Goal: Task Accomplishment & Management: Complete application form

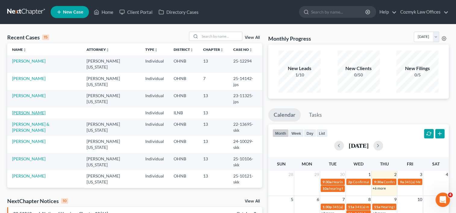
click at [27, 110] on link "[PERSON_NAME]" at bounding box center [28, 112] width 33 height 5
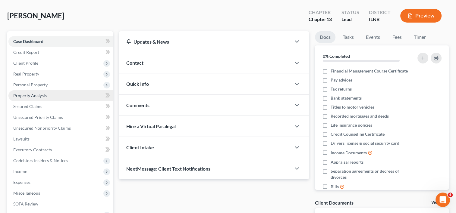
scroll to position [30, 0]
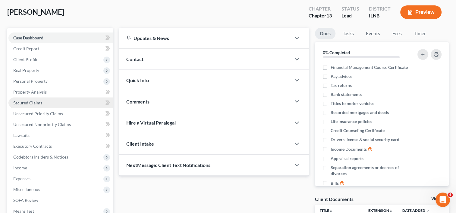
click at [35, 103] on span "Secured Claims" at bounding box center [27, 102] width 29 height 5
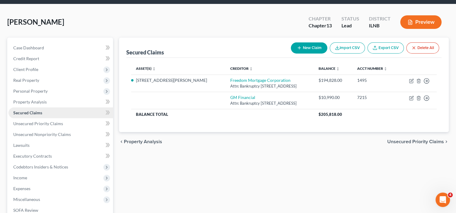
scroll to position [30, 0]
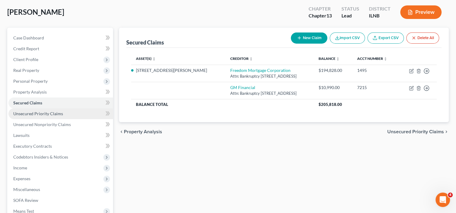
click at [39, 113] on span "Unsecured Priority Claims" at bounding box center [38, 113] width 50 height 5
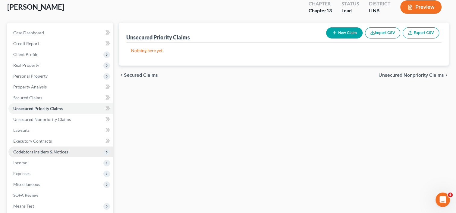
scroll to position [60, 0]
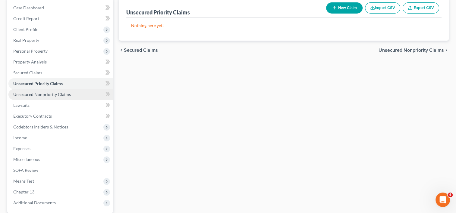
click at [52, 93] on span "Unsecured Nonpriority Claims" at bounding box center [42, 94] width 58 height 5
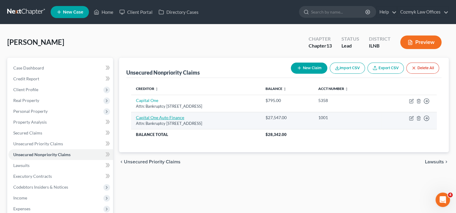
click at [166, 118] on link "Capital One Auto Finance" at bounding box center [160, 117] width 48 height 5
select select "45"
select select "4"
select select "3"
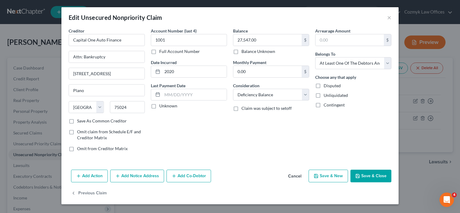
click at [381, 176] on button "Save & Close" at bounding box center [371, 176] width 41 height 13
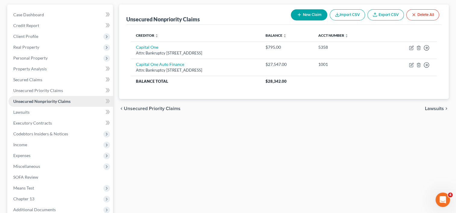
scroll to position [60, 0]
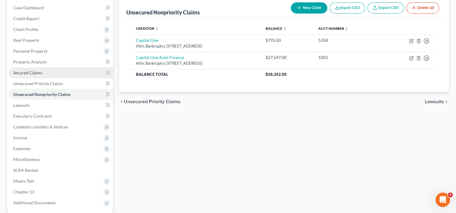
click at [36, 70] on span "Secured Claims" at bounding box center [27, 72] width 29 height 5
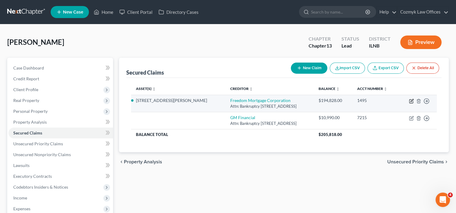
click at [410, 101] on icon "button" at bounding box center [411, 100] width 3 height 3
select select "9"
select select "4"
select select "3"
select select "0"
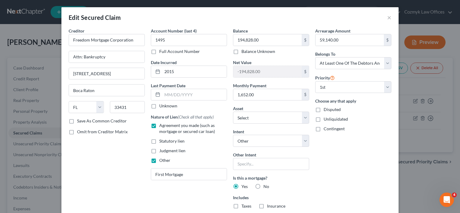
drag, startPoint x: 336, startPoint y: 183, endPoint x: 340, endPoint y: 181, distance: 5.0
click at [336, 183] on div "Arrearage Amount 59,140.00 $ Belongs To * Select Debtor 1 Only Debtor 2 Only De…" at bounding box center [353, 141] width 82 height 226
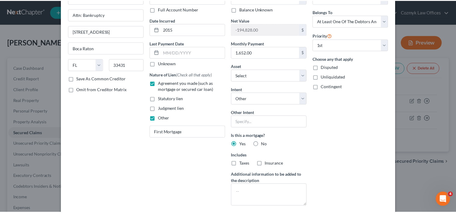
scroll to position [90, 0]
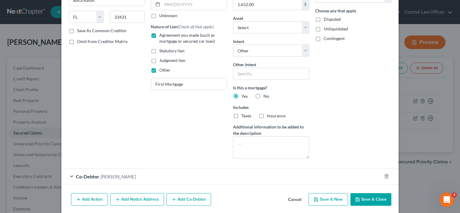
click at [363, 199] on button "Save & Close" at bounding box center [371, 199] width 41 height 13
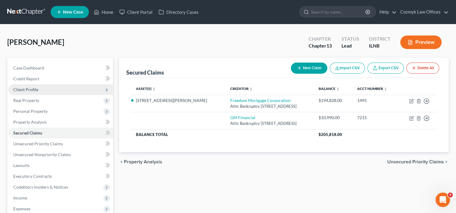
click at [31, 88] on span "Client Profile" at bounding box center [25, 89] width 25 height 5
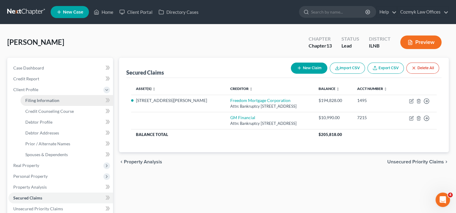
click at [44, 97] on link "Filing Information" at bounding box center [66, 100] width 93 height 11
select select "1"
select select "0"
select select "3"
select select "14"
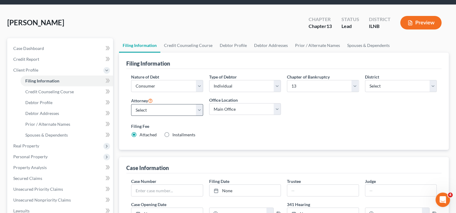
scroll to position [30, 0]
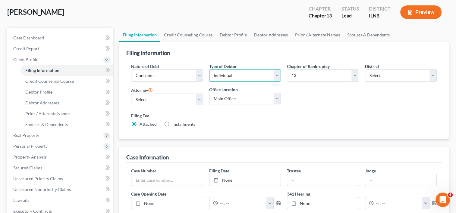
click at [278, 77] on select "Select Individual Joint" at bounding box center [245, 76] width 72 height 12
click at [276, 99] on select "Main Office Cozmyk Law Offices LLC" at bounding box center [245, 99] width 72 height 12
select select "0"
click at [209, 93] on select "Main Office Cozmyk Law Offices LLC" at bounding box center [245, 99] width 72 height 12
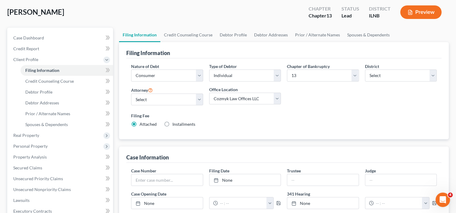
click at [238, 122] on div "Filing Fee Attached Installments Installments" at bounding box center [284, 120] width 306 height 15
click at [197, 99] on select "Select [PERSON_NAME][US_STATE] - OHNB [PERSON_NAME][US_STATE] - OHSB [PERSON_NA…" at bounding box center [167, 100] width 72 height 12
select select "2"
click at [131, 94] on select "Select [PERSON_NAME][US_STATE] - OHNB [PERSON_NAME][US_STATE] - OHSB [PERSON_NA…" at bounding box center [167, 100] width 72 height 12
click at [219, 121] on div "Filing Fee Attached Installments Installments" at bounding box center [284, 120] width 306 height 15
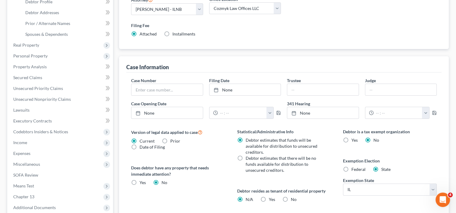
scroll to position [181, 0]
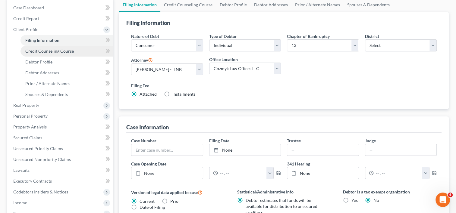
click at [59, 49] on span "Credit Counseling Course" at bounding box center [49, 51] width 49 height 5
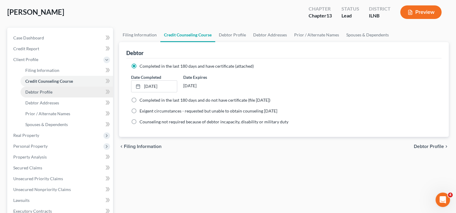
click at [45, 93] on span "Debtor Profile" at bounding box center [38, 91] width 27 height 5
select select "1"
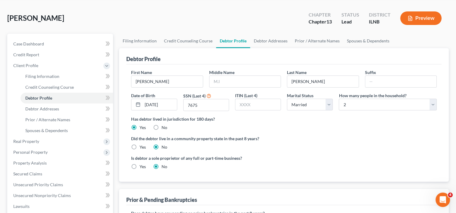
scroll to position [30, 0]
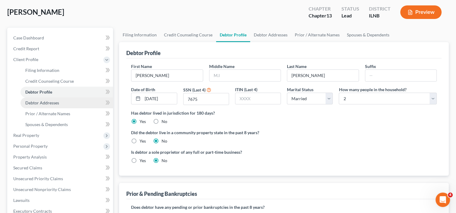
click at [57, 103] on span "Debtor Addresses" at bounding box center [42, 102] width 34 height 5
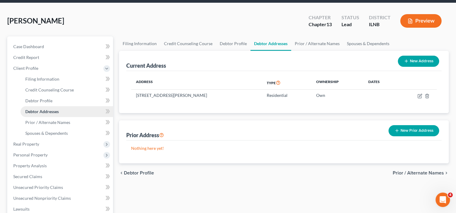
scroll to position [30, 0]
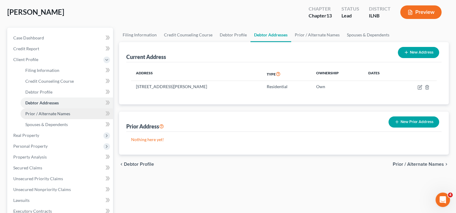
click at [55, 115] on span "Prior / Alternate Names" at bounding box center [47, 113] width 45 height 5
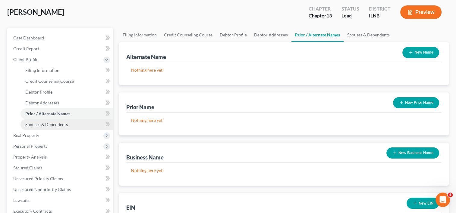
click at [49, 127] on link "Spouses & Dependents" at bounding box center [66, 124] width 93 height 11
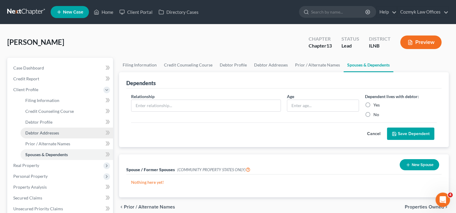
scroll to position [30, 0]
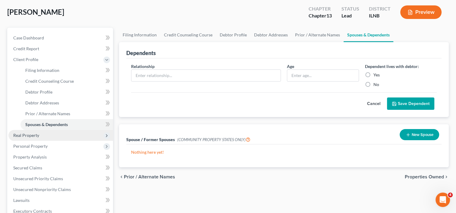
click at [32, 134] on span "Real Property" at bounding box center [26, 135] width 26 height 5
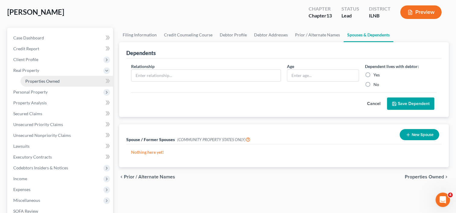
click at [44, 83] on span "Properties Owned" at bounding box center [42, 81] width 34 height 5
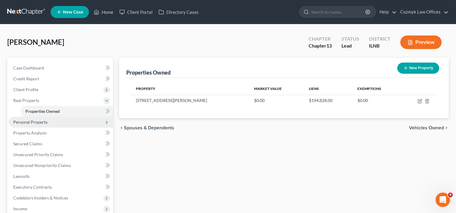
click at [43, 124] on span "Personal Property" at bounding box center [30, 122] width 34 height 5
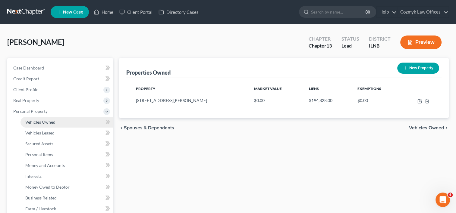
click at [45, 124] on span "Vehicles Owned" at bounding box center [40, 122] width 30 height 5
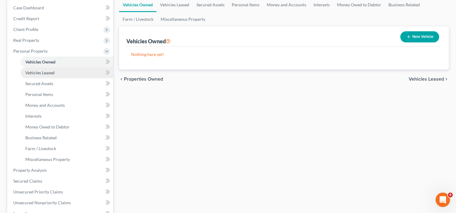
click at [50, 74] on span "Vehicles Leased" at bounding box center [39, 72] width 29 height 5
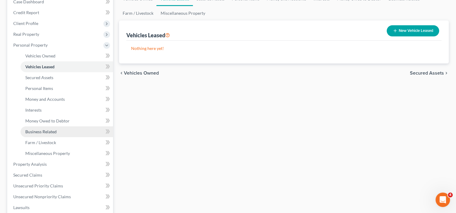
scroll to position [90, 0]
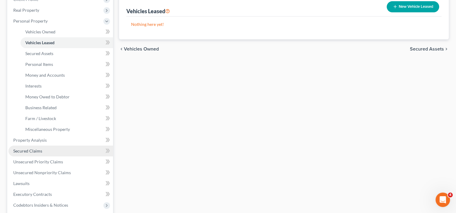
click at [42, 152] on link "Secured Claims" at bounding box center [60, 151] width 105 height 11
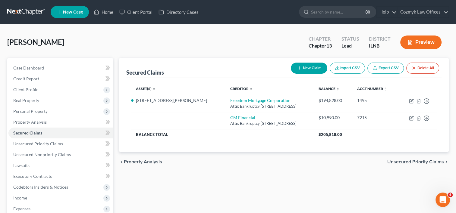
click at [319, 68] on button "New Claim" at bounding box center [309, 68] width 36 height 11
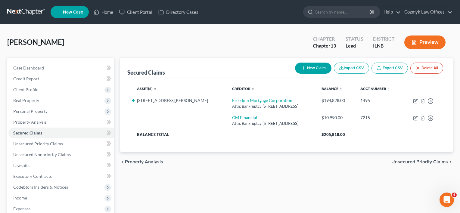
select select "0"
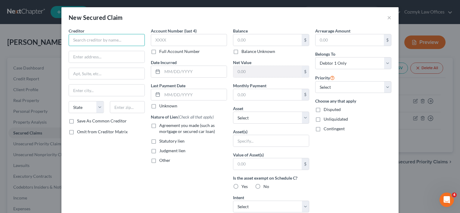
click at [91, 42] on input "text" at bounding box center [107, 40] width 76 height 12
click at [388, 19] on button "×" at bounding box center [390, 17] width 4 height 7
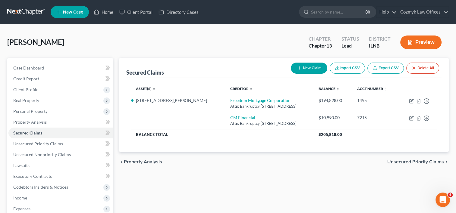
click at [313, 65] on button "New Claim" at bounding box center [309, 68] width 36 height 11
select select "0"
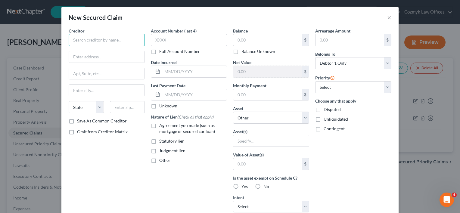
click at [110, 37] on input "text" at bounding box center [107, 40] width 76 height 12
type input "Village of [GEOGRAPHIC_DATA]"
click at [104, 60] on input "text" at bounding box center [107, 56] width 76 height 11
paste input "[STREET_ADDRESS]"
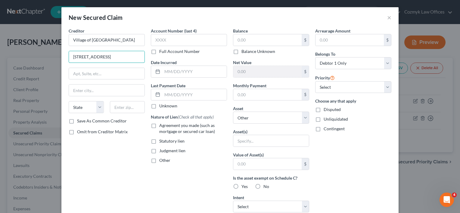
type input "[STREET_ADDRESS]"
click at [133, 109] on input "text" at bounding box center [127, 107] width 35 height 12
paste input "60153"
type input "60153"
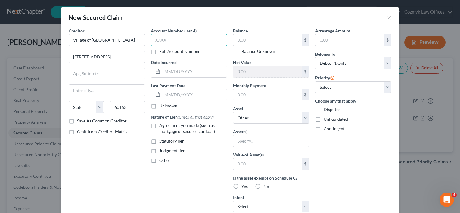
click at [193, 39] on input "text" at bounding box center [189, 40] width 76 height 12
type input "Maywood"
select select "14"
click at [159, 142] on label "Statutory lien" at bounding box center [171, 141] width 25 height 6
click at [162, 142] on input "Statutory lien" at bounding box center [164, 140] width 4 height 4
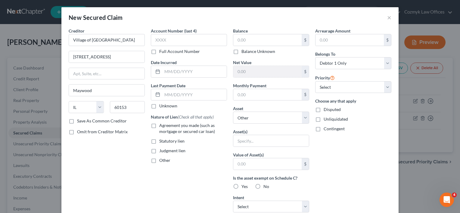
checkbox input "true"
click at [284, 32] on div "Balance $ Balance Unknown Balance Undetermined $ Balance Unknown" at bounding box center [271, 41] width 76 height 27
click at [275, 42] on input "text" at bounding box center [268, 39] width 68 height 11
type input "2"
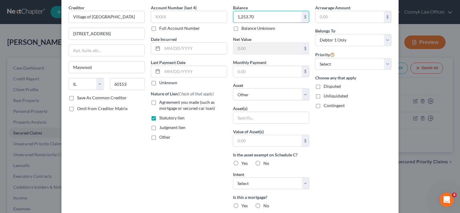
scroll to position [30, 0]
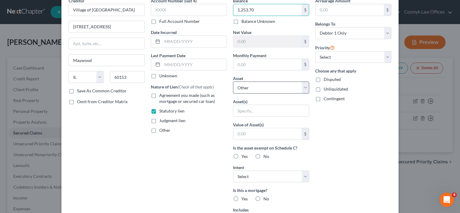
type input "1,253.70"
click at [302, 89] on select "Select Other Multiple Assets [STREET_ADDRESS][PERSON_NAME] - $0.0" at bounding box center [271, 88] width 76 height 12
select select "2"
click at [233, 82] on select "Select Other Multiple Assets [STREET_ADDRESS][PERSON_NAME] - $0.0" at bounding box center [271, 88] width 76 height 12
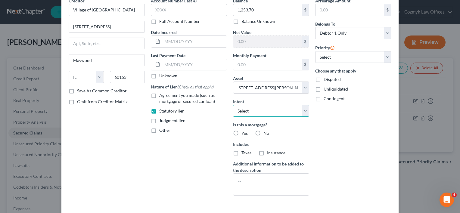
click at [302, 111] on select "Select Surrender Redeem Reaffirm Avoid Other" at bounding box center [271, 111] width 76 height 12
select select "4"
click at [233, 105] on select "Select Surrender Redeem Reaffirm Avoid Other" at bounding box center [271, 111] width 76 height 12
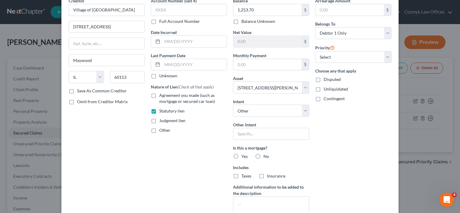
click at [324, 144] on div "Arrearage Amount $ Belongs To * Select Debtor 1 Only Debtor 2 Only Debtor 1 And…" at bounding box center [353, 111] width 82 height 226
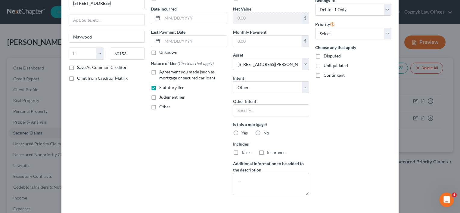
scroll to position [60, 0]
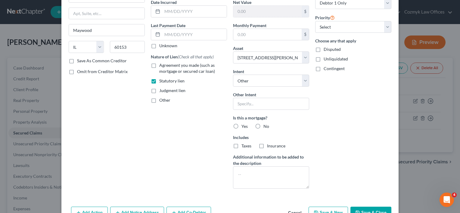
click at [264, 124] on label "No" at bounding box center [267, 127] width 6 height 6
click at [266, 124] on input "No" at bounding box center [268, 126] width 4 height 4
radio input "true"
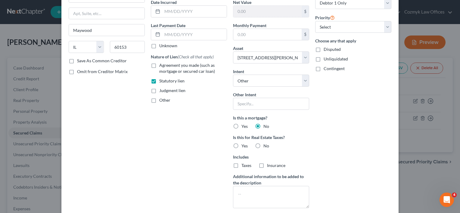
click at [242, 144] on label "Yes" at bounding box center [245, 146] width 6 height 6
click at [244, 144] on input "Yes" at bounding box center [246, 145] width 4 height 4
radio input "true"
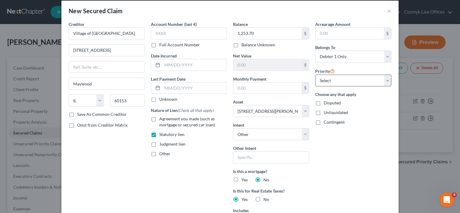
scroll to position [0, 0]
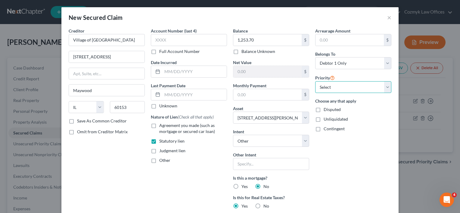
click at [386, 89] on select "Select 2nd 3rd 4th 5th 6th 7th 8th 9th 10th 11th 12th 13th 14th 15th 16th 17th …" at bounding box center [354, 87] width 76 height 12
click at [316, 81] on select "Select 2nd 3rd 4th 5th 6th 7th 8th 9th 10th 11th 12th 13th 14th 15th 16th 17th …" at bounding box center [354, 87] width 76 height 12
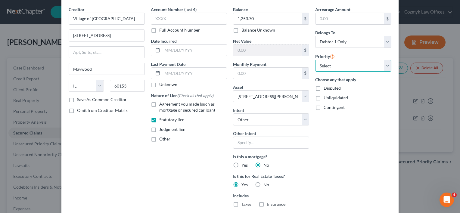
scroll to position [30, 0]
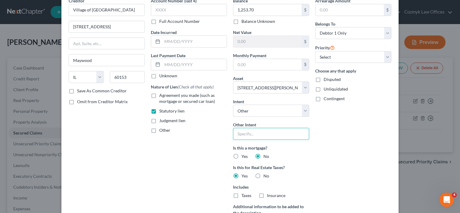
click at [278, 133] on input "text" at bounding box center [271, 134] width 76 height 12
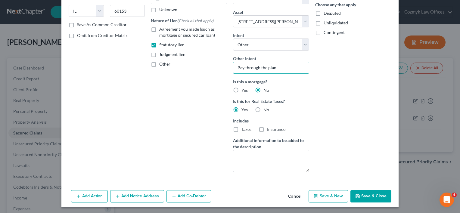
scroll to position [97, 0]
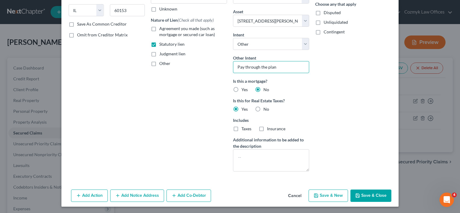
type input "Pay through the plan"
click at [364, 195] on button "Save & Close" at bounding box center [371, 196] width 41 height 13
select select
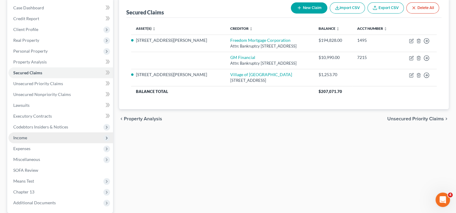
scroll to position [90, 0]
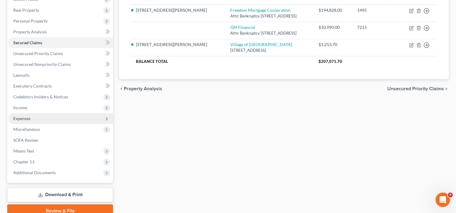
click at [35, 119] on span "Expenses" at bounding box center [60, 118] width 105 height 11
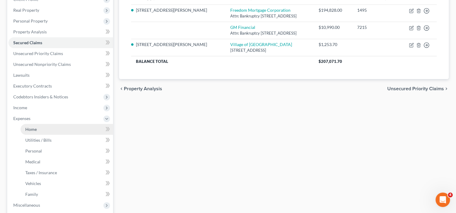
click at [45, 129] on link "Home" at bounding box center [66, 129] width 93 height 11
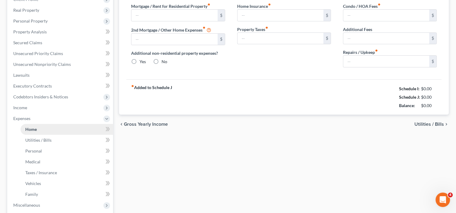
type input "0.00"
radio input "true"
type input "0.00"
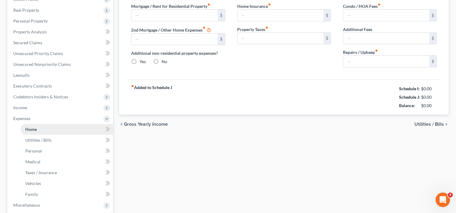
type input "0.00"
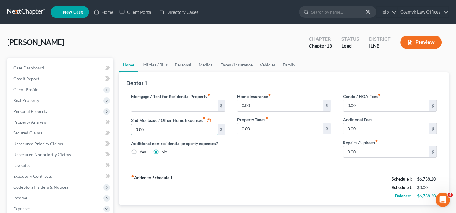
click at [162, 128] on input "0.00" at bounding box center [174, 129] width 86 height 11
click at [180, 107] on input "text" at bounding box center [174, 105] width 86 height 11
click at [184, 107] on input "text" at bounding box center [174, 105] width 86 height 11
click at [280, 160] on div "Home Insurance fiber_manual_record 0.00 $ Property Taxes fiber_manual_record 0.…" at bounding box center [284, 127] width 106 height 69
drag, startPoint x: 278, startPoint y: 159, endPoint x: 288, endPoint y: 172, distance: 16.4
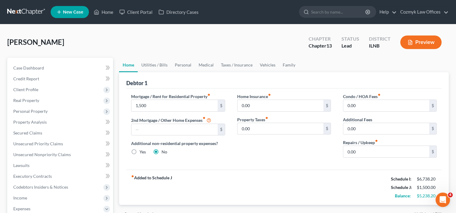
click at [288, 172] on div "fiber_manual_record Added to Schedule J Schedule I: $6,738.20 Schedule J: $1,50…" at bounding box center [283, 187] width 315 height 35
click at [228, 39] on div "[PERSON_NAME] Upgraded Chapter Chapter 13 Status Lead District [GEOGRAPHIC_DATA…" at bounding box center [227, 45] width 441 height 26
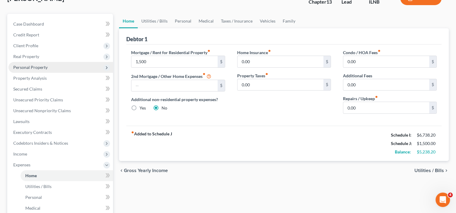
scroll to position [30, 0]
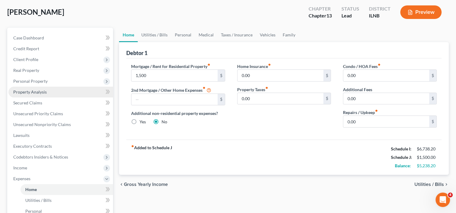
click at [38, 92] on span "Property Analysis" at bounding box center [29, 91] width 33 height 5
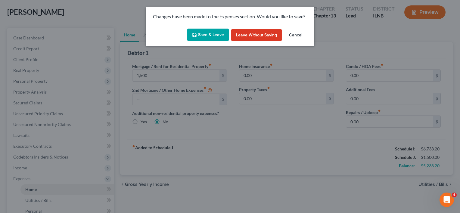
click at [216, 36] on button "Save & Leave" at bounding box center [208, 35] width 42 height 13
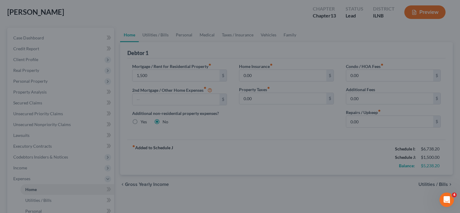
type input "1,500.00"
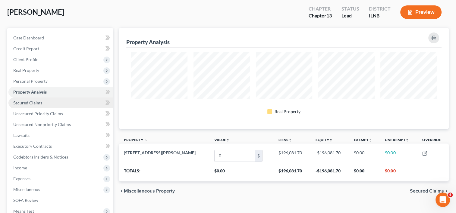
click at [39, 105] on span "Secured Claims" at bounding box center [27, 102] width 29 height 5
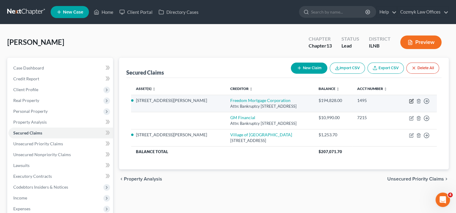
click at [411, 100] on icon "button" at bounding box center [411, 101] width 5 height 5
select select "9"
select select "4"
select select "3"
select select "0"
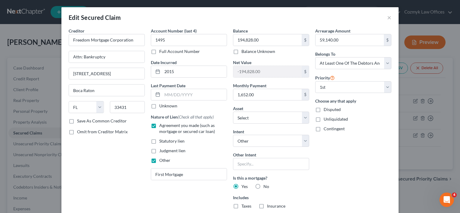
click at [413, 162] on div "Edit Secured Claim × Creditor * Freedom Mortgage Corporation Attn: Bankruptcy […" at bounding box center [230, 106] width 460 height 213
click at [388, 19] on button "×" at bounding box center [390, 17] width 4 height 7
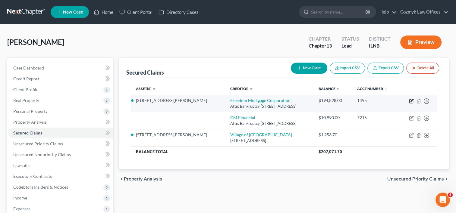
click at [409, 101] on icon "button" at bounding box center [411, 102] width 4 height 4
select select "9"
select select "2"
select select "4"
select select "3"
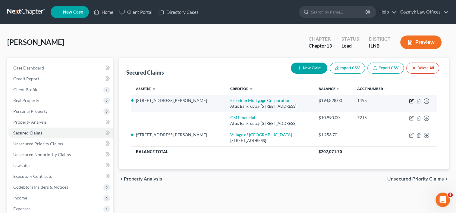
select select "0"
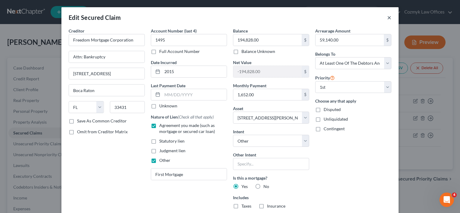
click at [388, 17] on button "×" at bounding box center [390, 17] width 4 height 7
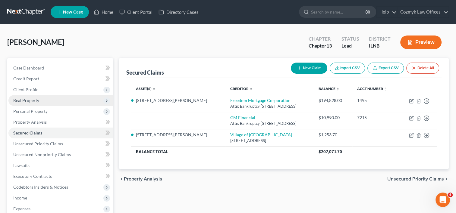
click at [38, 100] on span "Real Property" at bounding box center [26, 100] width 26 height 5
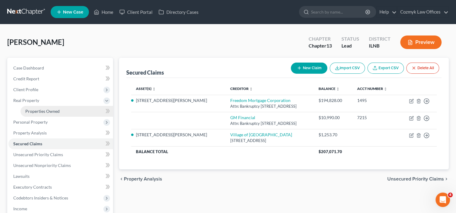
click at [35, 109] on span "Properties Owned" at bounding box center [42, 111] width 34 height 5
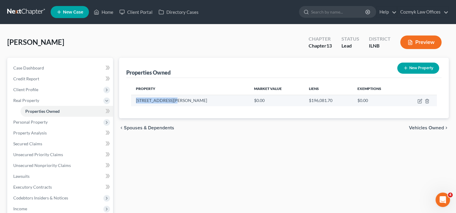
drag, startPoint x: 178, startPoint y: 102, endPoint x: 136, endPoint y: 100, distance: 42.5
click at [136, 100] on td "[STREET_ADDRESS][PERSON_NAME]" at bounding box center [190, 100] width 118 height 11
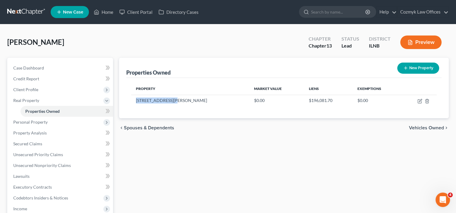
copy td "[STREET_ADDRESS][PERSON_NAME]"
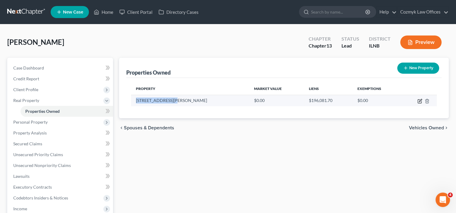
click at [418, 102] on icon "button" at bounding box center [420, 102] width 4 height 4
select select "14"
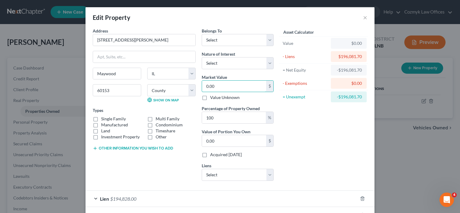
type input "2"
type input "2.00"
type input "26"
type input "26.00"
type input "266"
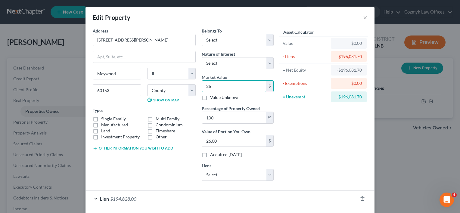
type input "266.00"
type input "2664"
type input "2,664.00"
type input "2,6640"
type input "26,640.00"
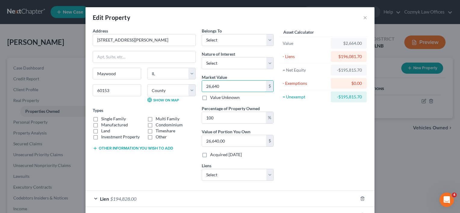
type input "26,6400"
type input "266,400.00"
type input "266,400"
click at [313, 141] on div "Asset Calculator Value $266,400.00 - Liens $196,081.70 = Net Equity -$193,417.7…" at bounding box center [324, 107] width 94 height 158
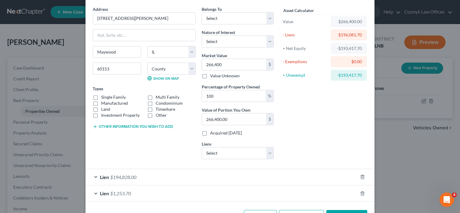
scroll to position [42, 0]
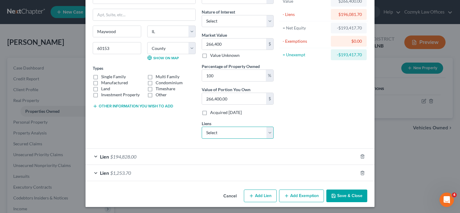
click at [272, 135] on select "Select GM Financial - $10,990.00" at bounding box center [238, 133] width 72 height 12
click at [286, 124] on div "Asset Calculator Value $266,400.00 - Liens $196,081.70 = Net Equity -$193,417.7…" at bounding box center [324, 65] width 94 height 158
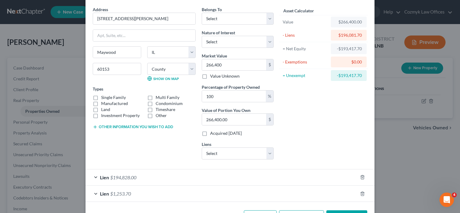
scroll to position [12, 0]
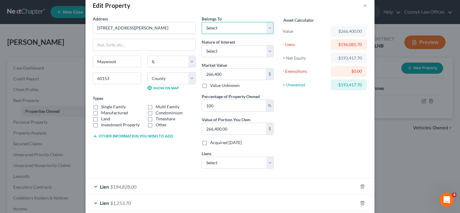
click at [268, 24] on select "Select Debtor 1 Only Debtor 2 Only Debtor 1 And Debtor 2 Only At Least One Of T…" at bounding box center [238, 28] width 72 height 12
click at [202, 22] on select "Select Debtor 1 Only Debtor 2 Only Debtor 1 And Debtor 2 Only At Least One Of T…" at bounding box center [238, 28] width 72 height 12
drag, startPoint x: 267, startPoint y: 28, endPoint x: 262, endPoint y: 33, distance: 7.0
click at [267, 28] on select "Select Debtor 1 Only Debtor 2 Only Debtor 1 And Debtor 2 Only At Least One Of T…" at bounding box center [238, 28] width 72 height 12
select select "3"
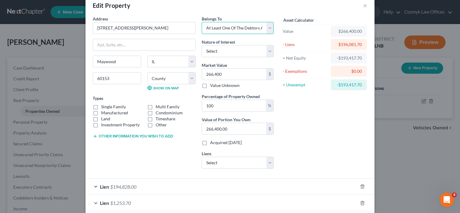
click at [202, 22] on select "Select Debtor 1 Only Debtor 2 Only Debtor 1 And Debtor 2 Only At Least One Of T…" at bounding box center [238, 28] width 72 height 12
drag, startPoint x: 265, startPoint y: 50, endPoint x: 258, endPoint y: 54, distance: 8.0
click at [265, 50] on select "Select Fee Simple Joint Tenant Life Estate Equitable Interest Future Interest T…" at bounding box center [238, 51] width 72 height 12
select select "0"
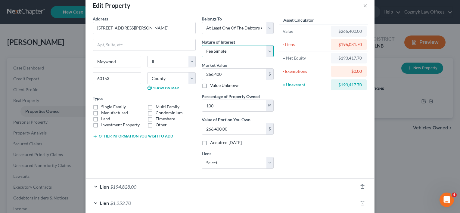
click at [202, 45] on select "Select Fee Simple Joint Tenant Life Estate Equitable Interest Future Interest T…" at bounding box center [238, 51] width 72 height 12
click at [299, 106] on div "Asset Calculator Value $266,400.00 - Liens $196,081.70 = Net Equity -$193,417.7…" at bounding box center [324, 95] width 94 height 158
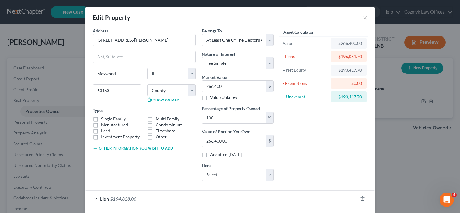
scroll to position [42, 0]
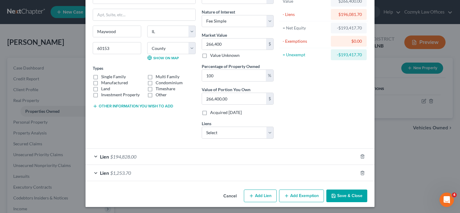
click at [309, 194] on button "Add Exemption" at bounding box center [301, 196] width 45 height 13
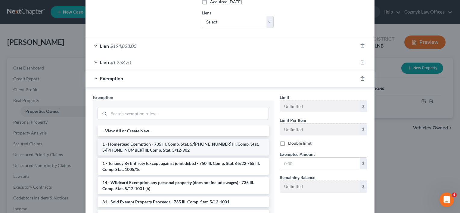
scroll to position [163, 0]
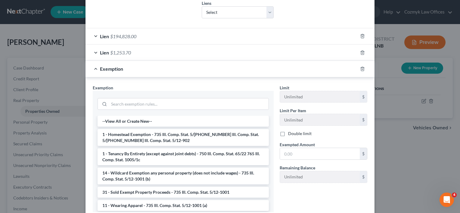
click at [185, 135] on li "1 - Homestead Exemption - 735 Ill. Comp. Stat. 5/[PHONE_NUMBER] Ill. Comp. Stat…" at bounding box center [183, 137] width 171 height 17
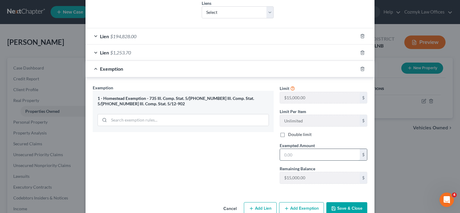
click at [299, 154] on input "text" at bounding box center [320, 154] width 80 height 11
drag, startPoint x: 298, startPoint y: 153, endPoint x: 301, endPoint y: 153, distance: 3.0
click at [298, 153] on input "text" at bounding box center [320, 154] width 80 height 11
type input "15,000"
click at [338, 203] on button "Save & Close" at bounding box center [347, 209] width 41 height 13
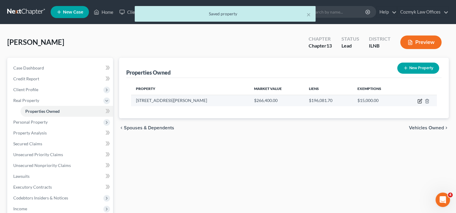
click at [419, 101] on icon "button" at bounding box center [420, 100] width 3 height 3
select select "14"
select select "15"
select select "3"
select select "0"
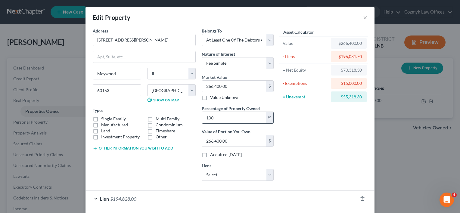
click at [245, 117] on input "100" at bounding box center [234, 117] width 64 height 11
click at [293, 153] on div "Asset Calculator Value $266,400.00 - Liens $196,081.70 = Net Equity $70,318.30 …" at bounding box center [324, 107] width 94 height 158
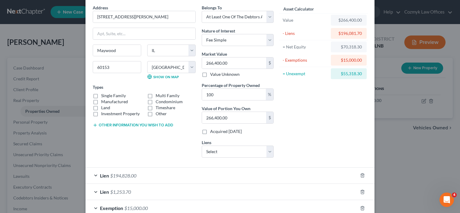
scroll to position [30, 0]
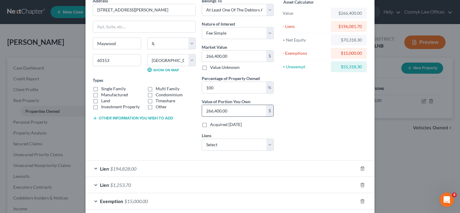
click at [242, 110] on input "266,400.00" at bounding box center [234, 110] width 64 height 11
click at [253, 113] on input "266,400.00" at bounding box center [234, 110] width 64 height 11
drag, startPoint x: 318, startPoint y: 131, endPoint x: 312, endPoint y: 131, distance: 5.7
click at [316, 131] on div "Asset Calculator Value $266,400.00 - Liens $196,081.70 = Net Equity $70,318.30 …" at bounding box center [324, 77] width 94 height 158
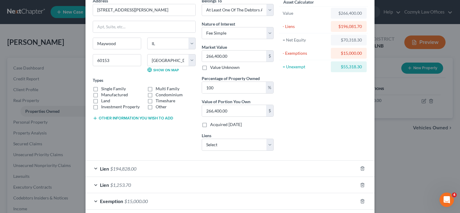
click at [297, 102] on div "Asset Calculator Value $266,400.00 - Liens $196,081.70 = Net Equity $70,318.30 …" at bounding box center [324, 77] width 94 height 158
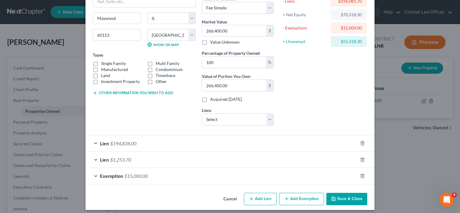
scroll to position [59, 0]
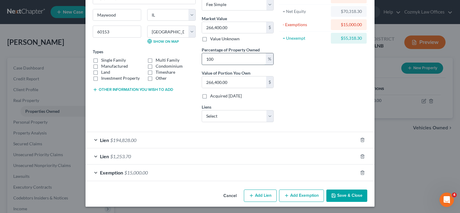
click at [241, 59] on input "100" at bounding box center [234, 58] width 64 height 11
type input "5"
type input "13,320.00"
type input "50"
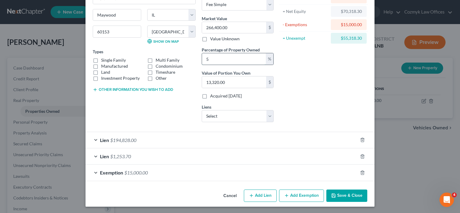
type input "133,200.00"
type input "50"
click at [333, 77] on div "Asset Calculator Value $266,400.00 - Liens $196,081.70 = Net Equity $70,318.30 …" at bounding box center [324, 48] width 94 height 158
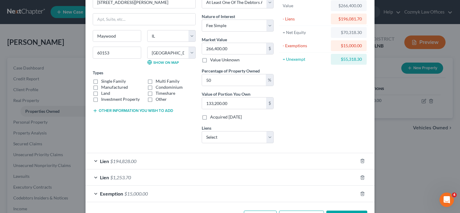
scroll to position [29, 0]
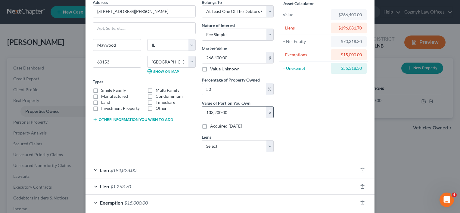
click at [250, 110] on input "133,200.00" at bounding box center [234, 112] width 64 height 11
click at [311, 134] on div "Asset Calculator Value $266,400.00 - Liens $196,081.70 = Net Equity $70,318.30 …" at bounding box center [324, 78] width 94 height 158
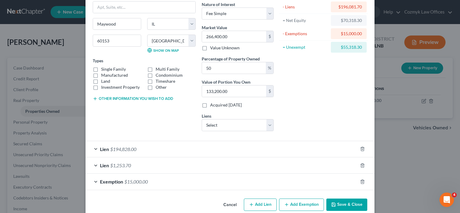
scroll to position [59, 0]
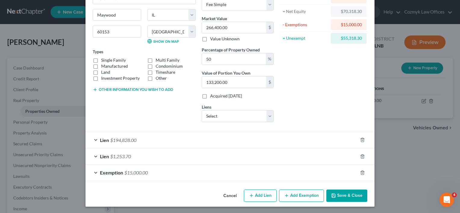
click at [340, 196] on button "Save & Close" at bounding box center [347, 196] width 41 height 13
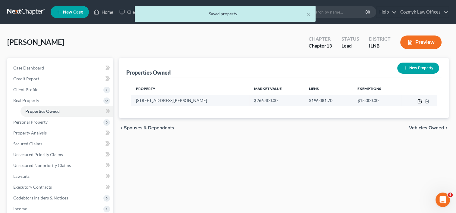
click at [419, 102] on icon "button" at bounding box center [419, 101] width 5 height 5
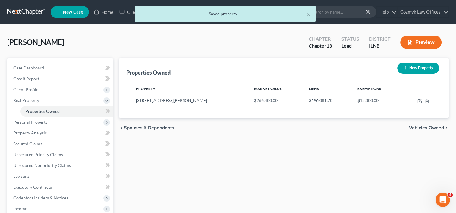
select select "14"
select select "15"
select select "3"
select select "0"
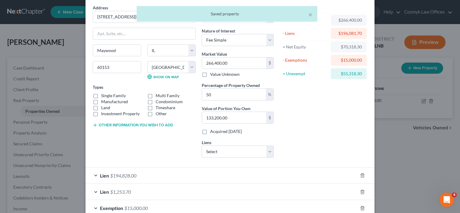
scroll to position [30, 0]
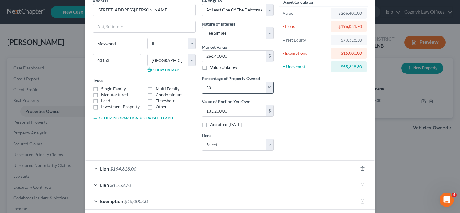
click at [239, 84] on input "50" at bounding box center [234, 87] width 64 height 11
drag, startPoint x: 211, startPoint y: 90, endPoint x: 198, endPoint y: 90, distance: 12.4
click at [199, 90] on div "Belongs To * Select Debtor 1 Only Debtor 2 Only Debtor 1 And Debtor 2 Only At L…" at bounding box center [238, 77] width 78 height 158
type input "1"
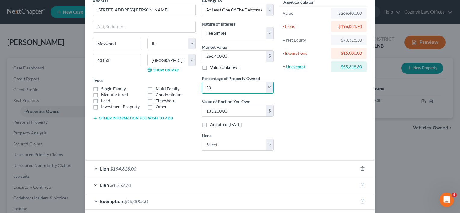
type input "2,664.00"
type input "10"
type input "26,640.00"
type input "100"
type input "266,400.00"
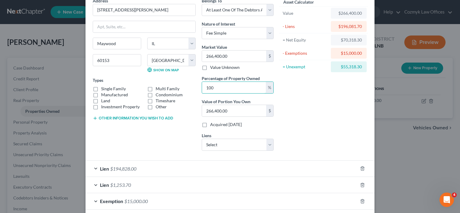
type input "100"
click at [345, 114] on div "Asset Calculator Value $266,400.00 - Liens $196,081.70 = Net Equity $70,318.30 …" at bounding box center [324, 77] width 94 height 158
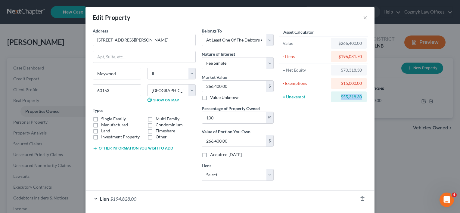
drag, startPoint x: 339, startPoint y: 97, endPoint x: 360, endPoint y: 99, distance: 20.5
click at [360, 99] on div "$55,318.30" at bounding box center [349, 97] width 26 height 6
click at [344, 118] on div "Asset Calculator Value $266,400.00 - Liens $196,081.70 = Net Equity $70,318.30 …" at bounding box center [324, 107] width 94 height 158
click at [338, 99] on div "$55,318.30" at bounding box center [349, 97] width 26 height 6
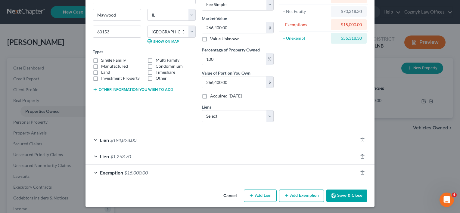
scroll to position [29, 0]
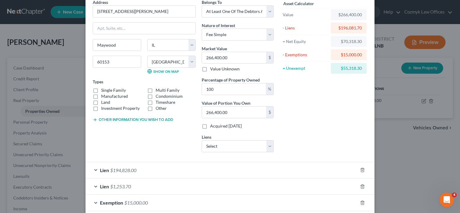
click at [305, 121] on div "Asset Calculator Value $266,400.00 - Liens $196,081.70 = Net Equity $70,318.30 …" at bounding box center [324, 78] width 94 height 158
click at [395, 128] on div "Edit Property × Address * [GEOGRAPHIC_DATA][PERSON_NAME] [GEOGRAPHIC_DATA] [US_…" at bounding box center [230, 106] width 460 height 213
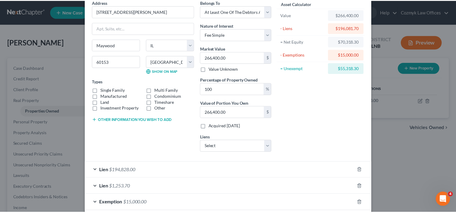
scroll to position [59, 0]
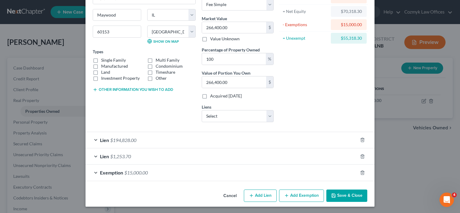
drag, startPoint x: 339, startPoint y: 195, endPoint x: 338, endPoint y: 192, distance: 3.7
click at [339, 195] on button "Save & Close" at bounding box center [347, 196] width 41 height 13
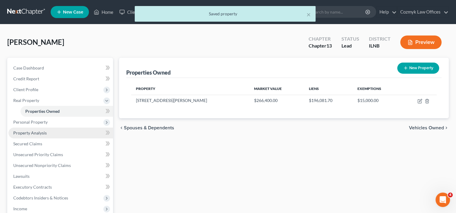
scroll to position [30, 0]
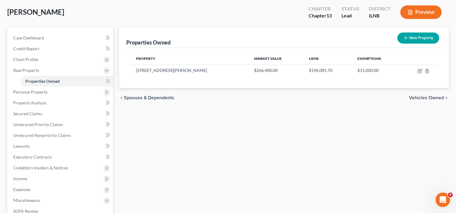
drag, startPoint x: 289, startPoint y: 169, endPoint x: 285, endPoint y: 167, distance: 4.2
click at [289, 169] on div "Properties Owned New Property Property Market Value Liens Exemptions [STREET_AD…" at bounding box center [284, 158] width 336 height 261
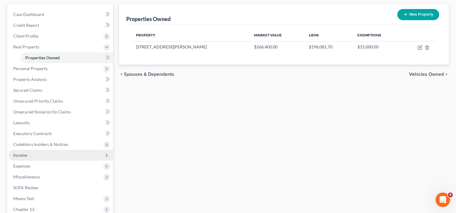
scroll to position [60, 0]
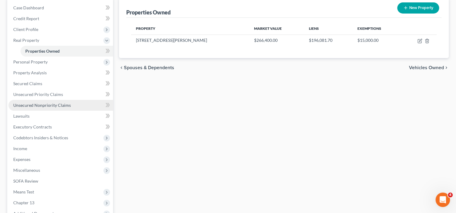
click at [33, 104] on span "Unsecured Nonpriority Claims" at bounding box center [42, 105] width 58 height 5
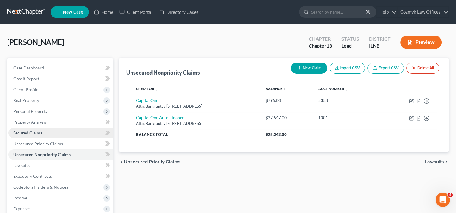
click at [34, 135] on span "Secured Claims" at bounding box center [27, 132] width 29 height 5
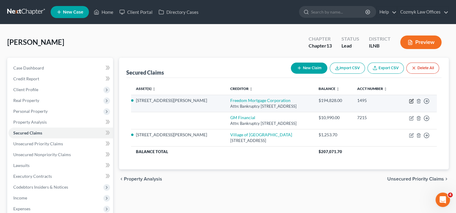
click at [411, 100] on icon "button" at bounding box center [411, 100] width 3 height 3
select select "9"
select select "4"
select select "3"
select select "0"
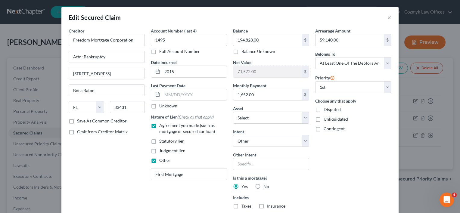
click at [407, 24] on div "Edit Secured Claim × Creditor * Freedom Mortgage Corporation Attn: Bankruptcy […" at bounding box center [230, 106] width 460 height 213
click at [409, 24] on div "Edit Secured Claim × Creditor * Freedom Mortgage Corporation Attn: Bankruptcy […" at bounding box center [230, 106] width 460 height 213
click at [388, 19] on button "×" at bounding box center [390, 17] width 4 height 7
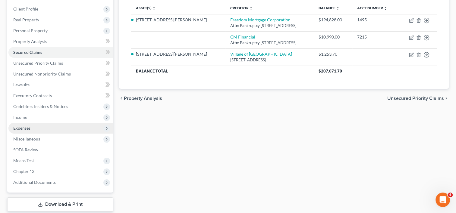
scroll to position [90, 0]
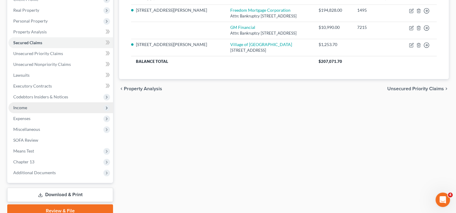
click at [45, 108] on span "Income" at bounding box center [60, 107] width 105 height 11
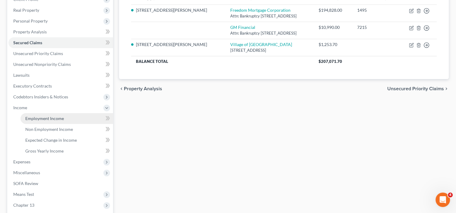
click at [45, 117] on span "Employment Income" at bounding box center [44, 118] width 39 height 5
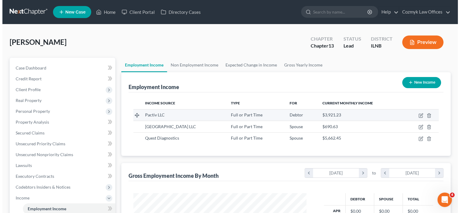
scroll to position [107, 185]
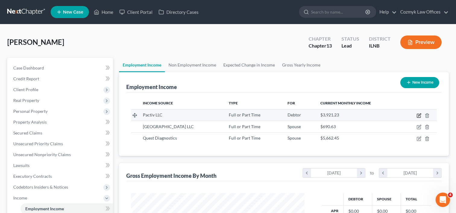
click at [419, 115] on icon "button" at bounding box center [418, 115] width 5 height 5
select select "0"
select select "14"
select select "3"
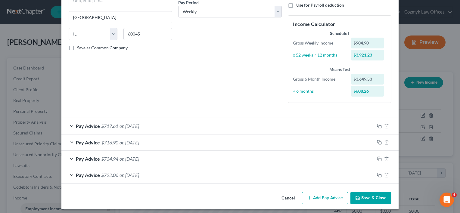
scroll to position [99, 0]
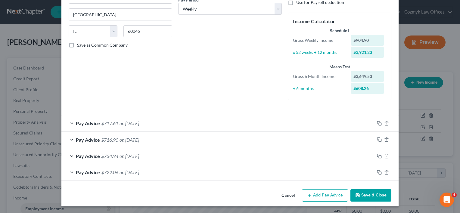
click at [139, 126] on div "Pay Advice $717.61 on [DATE]" at bounding box center [217, 123] width 313 height 16
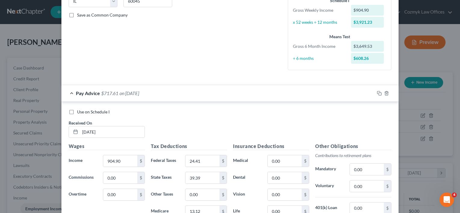
click at [134, 94] on span "on [DATE]" at bounding box center [130, 93] width 20 height 6
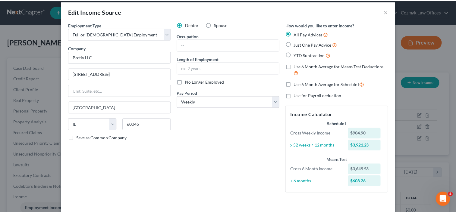
scroll to position [0, 0]
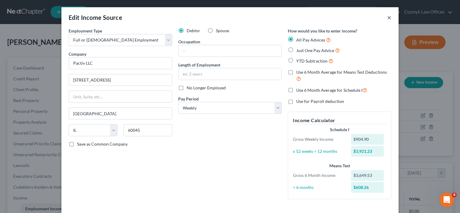
click at [388, 16] on button "×" at bounding box center [390, 17] width 4 height 7
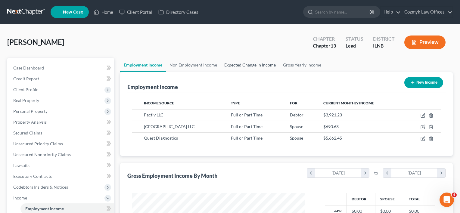
scroll to position [301237, 301159]
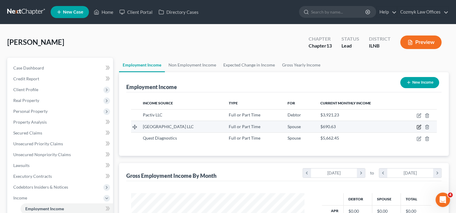
click at [418, 126] on icon "button" at bounding box center [418, 127] width 5 height 5
select select "0"
select select "14"
select select "2"
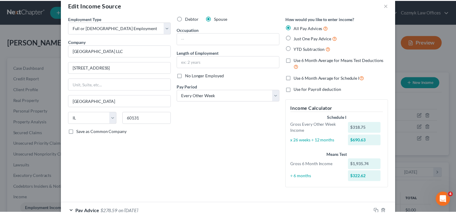
scroll to position [0, 0]
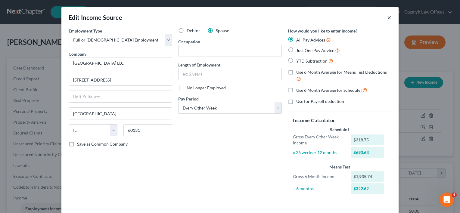
click at [388, 19] on button "×" at bounding box center [390, 17] width 4 height 7
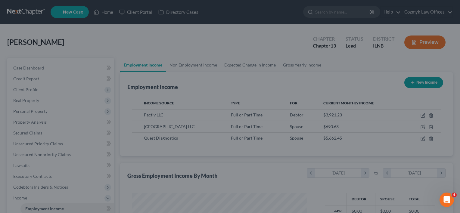
scroll to position [301237, 301159]
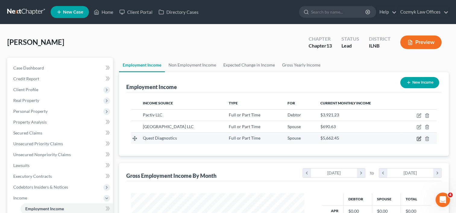
click at [419, 139] on icon "button" at bounding box center [418, 139] width 5 height 5
select select "0"
select select "33"
select select "2"
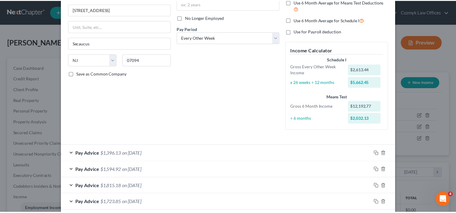
scroll to position [100, 0]
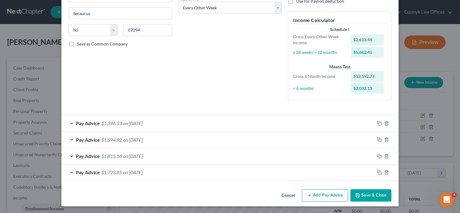
click at [359, 198] on button "Save & Close" at bounding box center [371, 196] width 41 height 13
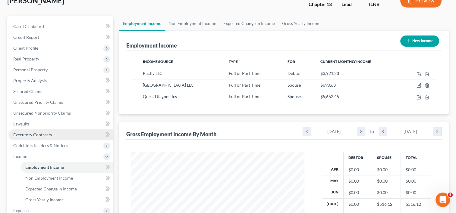
scroll to position [40, 0]
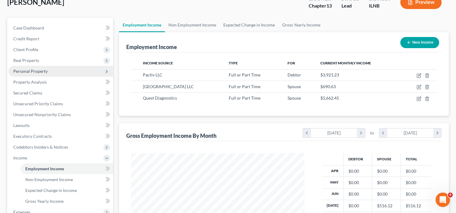
click at [25, 69] on span "Personal Property" at bounding box center [30, 71] width 34 height 5
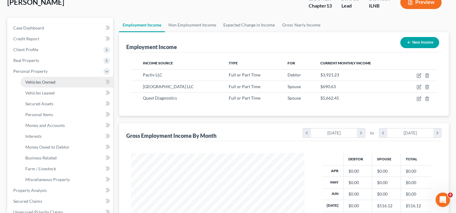
click at [39, 81] on span "Vehicles Owned" at bounding box center [40, 82] width 30 height 5
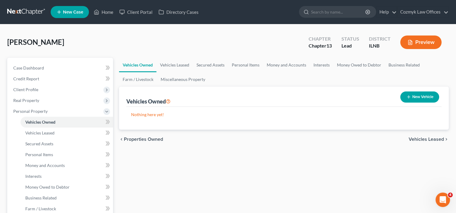
click at [416, 96] on button "New Vehicle" at bounding box center [419, 97] width 39 height 11
select select "0"
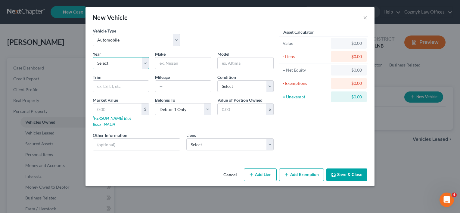
click at [143, 61] on select "Select 2026 2025 2024 2023 2022 2021 2020 2019 2018 2017 2016 2015 2014 2013 20…" at bounding box center [121, 63] width 56 height 12
select select "6"
click at [93, 57] on select "Select 2026 2025 2024 2023 2022 2021 2020 2019 2018 2017 2016 2015 2014 2013 20…" at bounding box center [121, 63] width 56 height 12
click at [181, 64] on input "text" at bounding box center [183, 63] width 56 height 11
type input "Chevrolet"
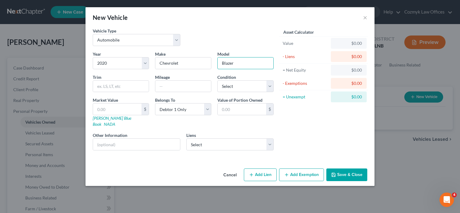
type input "Blazer"
click at [170, 84] on input "text" at bounding box center [183, 86] width 56 height 11
click at [268, 83] on select "Select Excellent Very Good Good Fair Poor" at bounding box center [246, 86] width 56 height 12
select select "2"
click at [218, 80] on select "Select Excellent Very Good Good Fair Poor" at bounding box center [246, 86] width 56 height 12
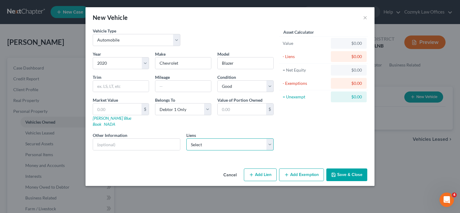
click at [270, 141] on select "Select GM Financial - $10,990.00" at bounding box center [231, 145] width 88 height 12
select select "45"
select select "3"
select select "0"
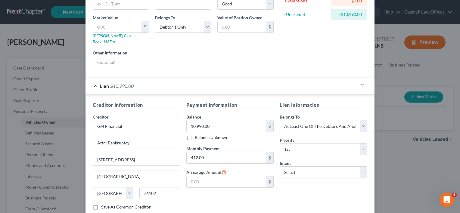
scroll to position [115, 0]
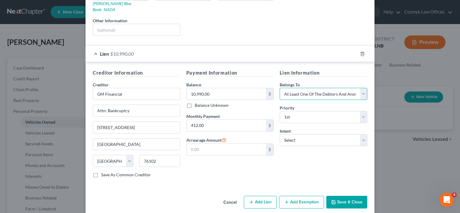
click at [363, 92] on select "Select Debtor 1 Only Debtor 2 Only Debtor 1 And Debtor 2 Only At Least One Of T…" at bounding box center [324, 94] width 88 height 12
select select "0"
click at [280, 88] on select "Select Debtor 1 Only Debtor 2 Only Debtor 1 And Debtor 2 Only At Least One Of T…" at bounding box center [324, 94] width 88 height 12
click at [335, 196] on button "Save & Close" at bounding box center [347, 202] width 41 height 13
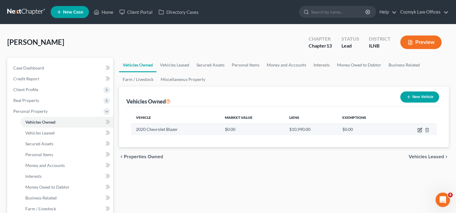
click at [420, 130] on icon "button" at bounding box center [420, 129] width 3 height 3
select select "0"
select select "6"
select select "2"
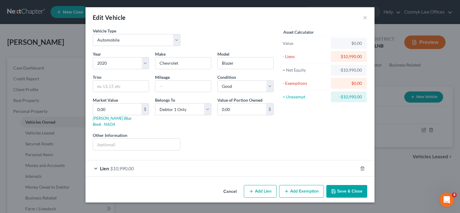
click at [272, 165] on div "Lien $10,990.00" at bounding box center [222, 169] width 272 height 16
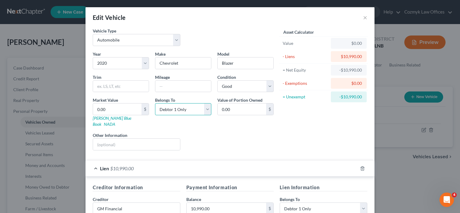
click at [205, 110] on select "Select Debtor 1 Only Debtor 2 Only Debtor 1 And Debtor 2 Only At Least One Of T…" at bounding box center [183, 109] width 56 height 12
select select "3"
click at [155, 103] on select "Select Debtor 1 Only Debtor 2 Only Debtor 1 And Debtor 2 Only At Least One Of T…" at bounding box center [183, 109] width 56 height 12
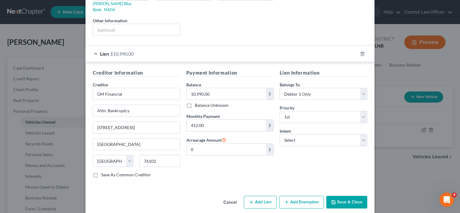
click at [350, 198] on button "Save & Close" at bounding box center [347, 202] width 41 height 13
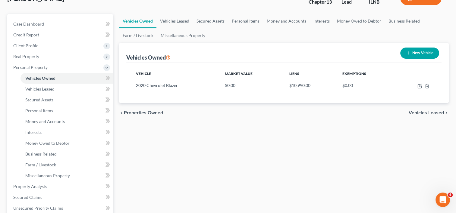
scroll to position [30, 0]
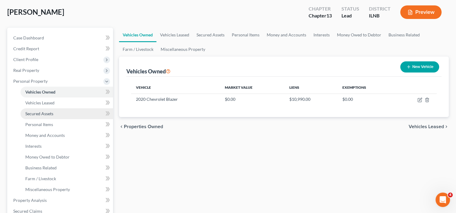
click at [43, 108] on link "Secured Assets" at bounding box center [66, 113] width 93 height 11
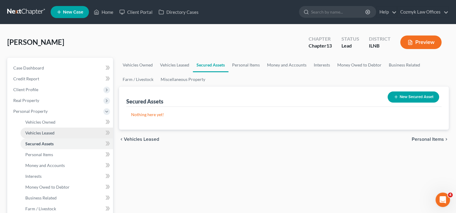
click at [45, 133] on span "Vehicles Leased" at bounding box center [39, 132] width 29 height 5
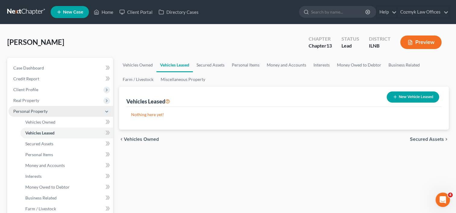
click at [39, 112] on span "Personal Property" at bounding box center [30, 111] width 34 height 5
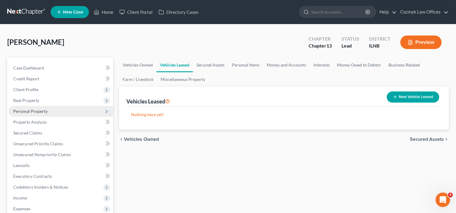
click at [32, 111] on span "Personal Property" at bounding box center [30, 111] width 34 height 5
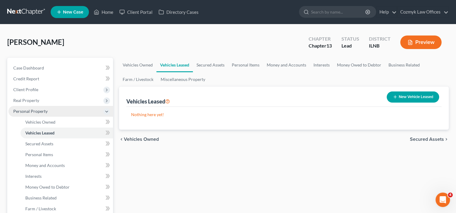
click at [33, 111] on span "Personal Property" at bounding box center [30, 111] width 34 height 5
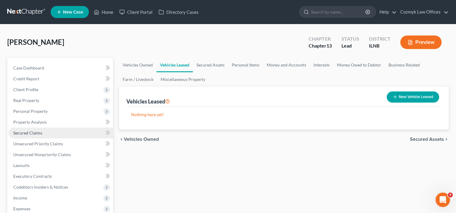
click at [33, 130] on span "Secured Claims" at bounding box center [27, 132] width 29 height 5
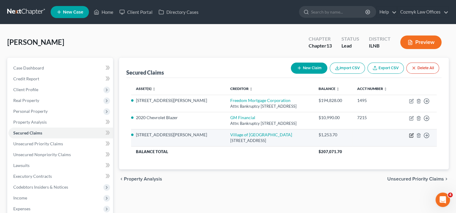
click at [412, 135] on icon "button" at bounding box center [411, 134] width 3 height 3
select select "14"
select select "4"
select select "0"
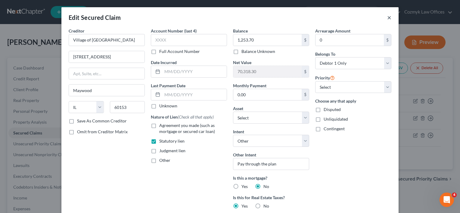
click at [388, 16] on button "×" at bounding box center [390, 17] width 4 height 7
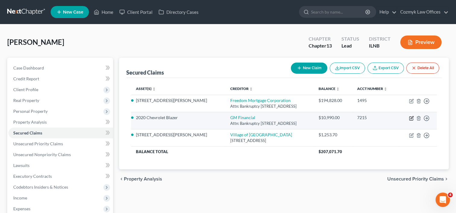
click at [411, 118] on icon "button" at bounding box center [411, 117] width 3 height 3
select select "45"
select select "3"
select select "0"
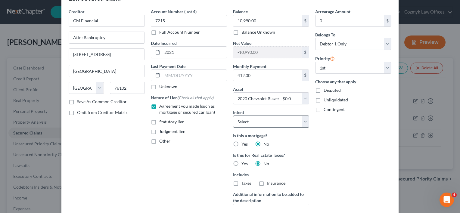
scroll to position [30, 0]
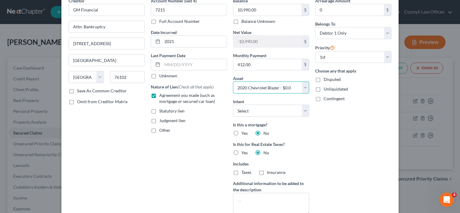
click at [303, 89] on select "Select Other Multiple Assets 1127 [PERSON_NAME] - $266400.0 2020 Chevrolet Blaz…" at bounding box center [271, 88] width 76 height 12
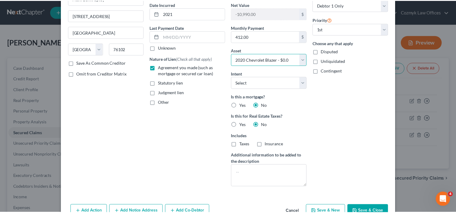
scroll to position [90, 0]
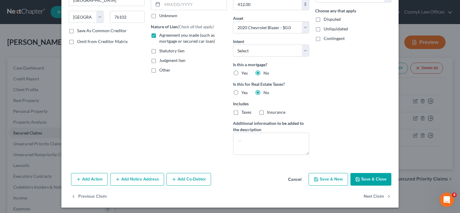
click at [354, 175] on button "Save & Close" at bounding box center [371, 179] width 41 height 13
select select
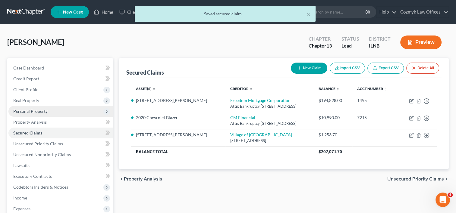
click at [29, 111] on span "Personal Property" at bounding box center [30, 111] width 34 height 5
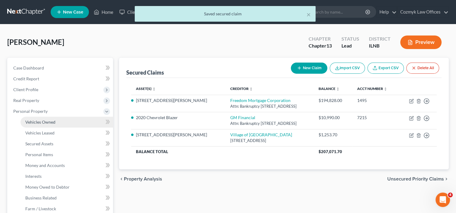
click at [43, 123] on span "Vehicles Owned" at bounding box center [40, 122] width 30 height 5
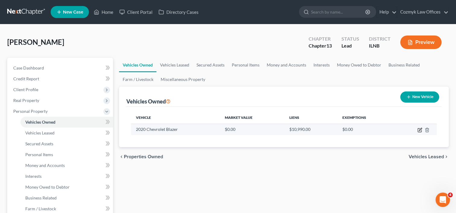
click at [419, 130] on icon "button" at bounding box center [419, 130] width 5 height 5
select select "0"
select select "6"
select select "2"
select select "3"
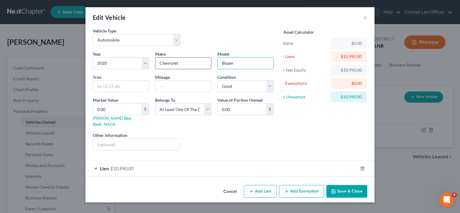
drag, startPoint x: 243, startPoint y: 62, endPoint x: 208, endPoint y: 61, distance: 35.6
click at [208, 61] on div "Year Select 2026 2025 2024 2023 2022 2021 2020 2019 2018 2017 2016 2015 2014 20…" at bounding box center [183, 103] width 187 height 105
type input "Trax"
click at [228, 139] on div "Liens Select" at bounding box center [231, 141] width 94 height 18
click at [350, 187] on button "Save & Close" at bounding box center [347, 191] width 41 height 13
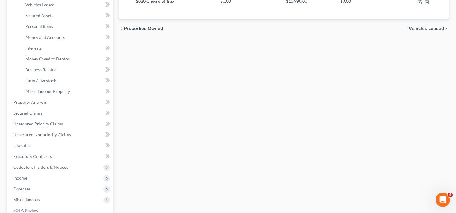
scroll to position [226, 0]
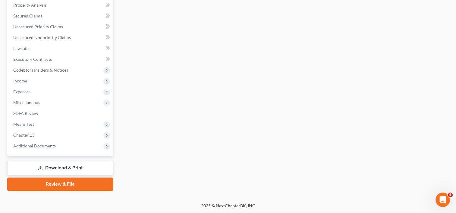
click at [76, 166] on link "Download & Print" at bounding box center [60, 168] width 106 height 14
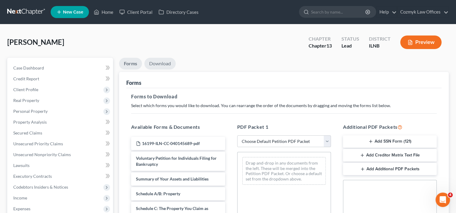
click at [164, 64] on link "Download" at bounding box center [159, 64] width 31 height 12
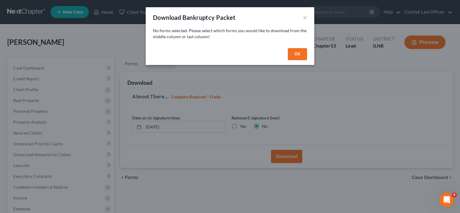
click at [293, 58] on button "OK" at bounding box center [297, 54] width 19 height 12
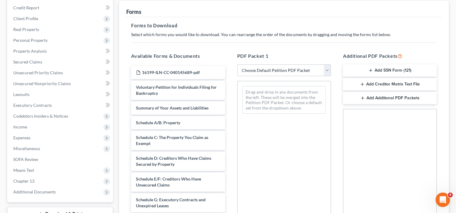
scroll to position [90, 0]
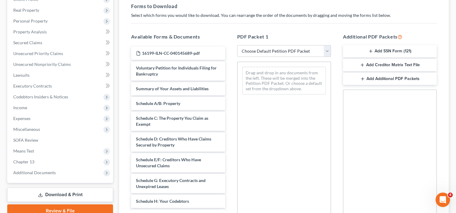
click at [328, 52] on select "Choose Default Petition PDF Packet Complete Bankruptcy Petition (all forms and …" at bounding box center [284, 51] width 94 height 12
select select "1"
click at [239, 45] on select "Choose Default Petition PDF Packet Complete Bankruptcy Petition (all forms and …" at bounding box center [284, 51] width 94 height 12
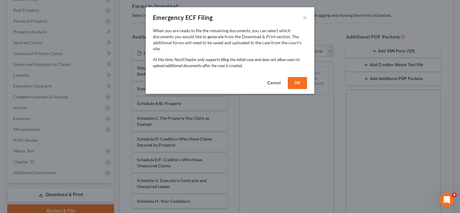
click at [298, 78] on button "OK" at bounding box center [297, 83] width 19 height 12
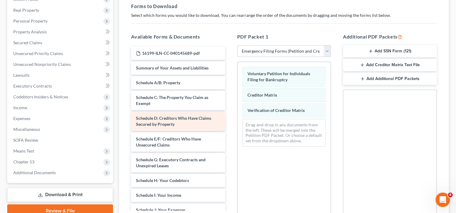
scroll to position [30, 0]
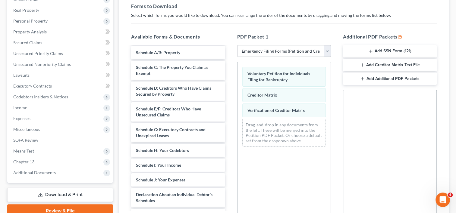
click at [394, 49] on button "Add SSN Form (121)" at bounding box center [390, 51] width 94 height 13
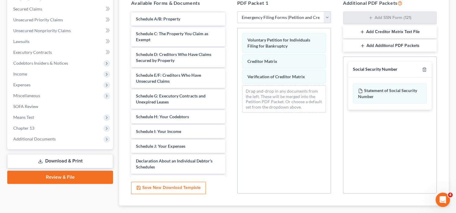
scroll to position [158, 0]
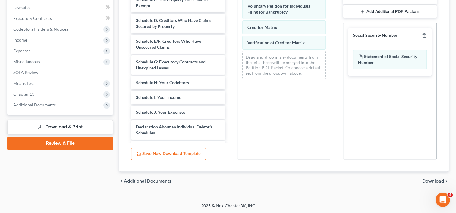
click at [430, 181] on span "Download" at bounding box center [433, 181] width 22 height 5
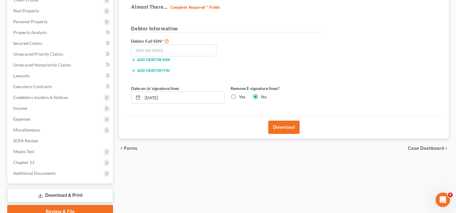
scroll to position [57, 0]
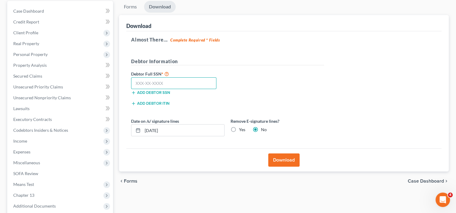
click at [182, 87] on input "text" at bounding box center [173, 83] width 85 height 12
type input "322-66-7676"
click at [239, 129] on label "Yes" at bounding box center [242, 130] width 6 height 6
click at [241, 129] on input "Yes" at bounding box center [243, 129] width 4 height 4
radio input "true"
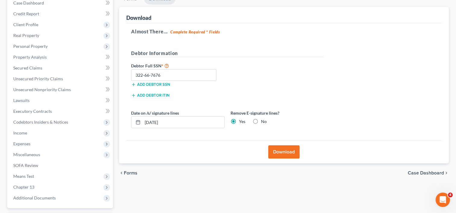
scroll to position [87, 0]
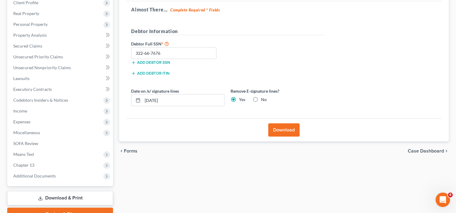
click at [261, 99] on label "No" at bounding box center [264, 100] width 6 height 6
click at [263, 99] on input "No" at bounding box center [265, 99] width 4 height 4
radio input "true"
radio input "false"
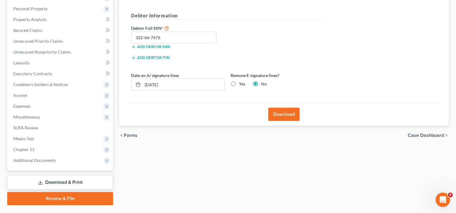
scroll to position [117, 0]
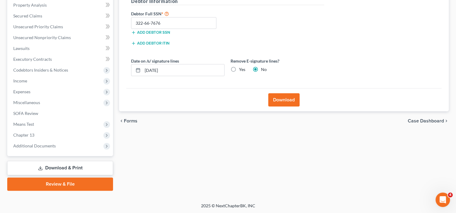
click at [283, 102] on button "Download" at bounding box center [283, 99] width 31 height 13
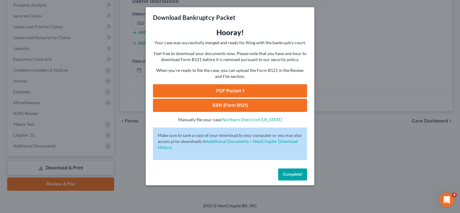
click at [227, 89] on link "PDF Packet 1" at bounding box center [230, 90] width 154 height 13
click at [233, 105] on link "SSN (Form B121)" at bounding box center [230, 105] width 154 height 13
click at [299, 172] on span "Complete!" at bounding box center [292, 174] width 19 height 5
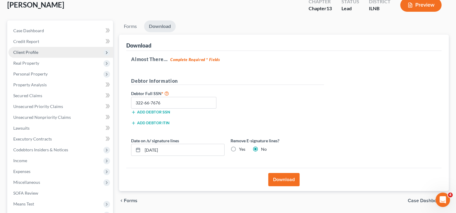
scroll to position [27, 0]
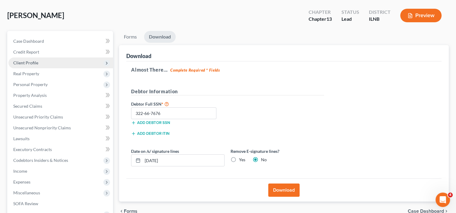
click at [33, 65] on span "Client Profile" at bounding box center [60, 63] width 105 height 11
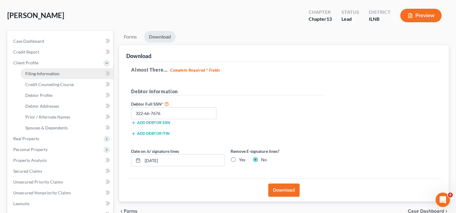
click at [38, 73] on span "Filing Information" at bounding box center [42, 73] width 34 height 5
select select "1"
select select "0"
select select "3"
select select "25"
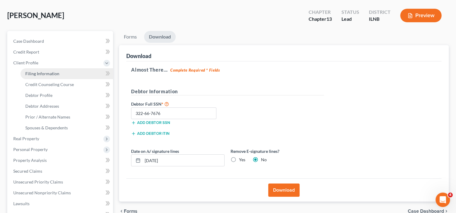
select select "2"
select select "0"
select select "14"
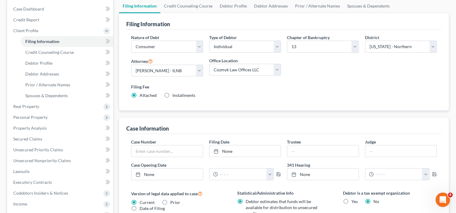
scroll to position [60, 0]
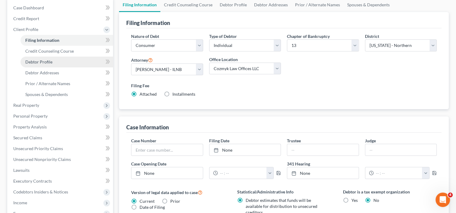
click at [46, 60] on span "Debtor Profile" at bounding box center [38, 61] width 27 height 5
select select "1"
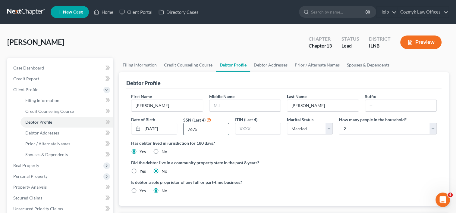
click at [205, 129] on input "7675" at bounding box center [206, 129] width 45 height 11
click at [280, 151] on div "Has debtor lived in jurisdiction for 180 days? Yes No Debtor must reside in jur…" at bounding box center [284, 147] width 306 height 15
click at [213, 124] on input "7676" at bounding box center [206, 129] width 45 height 11
click at [211, 127] on input "7676" at bounding box center [206, 129] width 45 height 11
type input "7675"
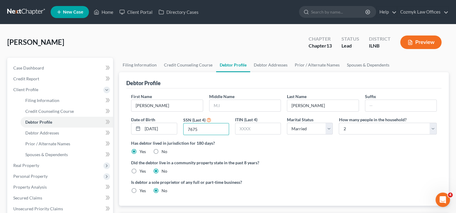
click at [295, 158] on ng-include "First Name [PERSON_NAME] Middle Name Last Name [PERSON_NAME] Date of Birth [DEM…" at bounding box center [284, 145] width 306 height 105
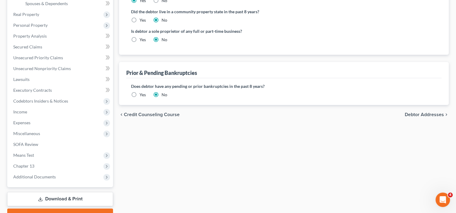
scroll to position [182, 0]
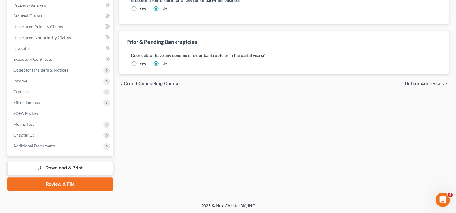
click at [63, 165] on link "Download & Print" at bounding box center [60, 168] width 106 height 14
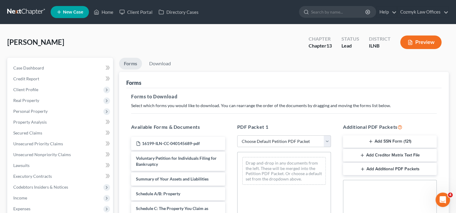
scroll to position [60, 0]
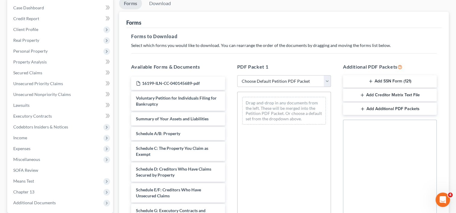
click at [328, 82] on select "Choose Default Petition PDF Packet Complete Bankruptcy Petition (all forms and …" at bounding box center [284, 81] width 94 height 12
select select "1"
click at [239, 75] on select "Choose Default Petition PDF Packet Complete Bankruptcy Petition (all forms and …" at bounding box center [284, 81] width 94 height 12
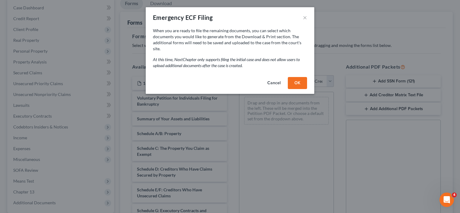
click at [303, 82] on button "OK" at bounding box center [297, 83] width 19 height 12
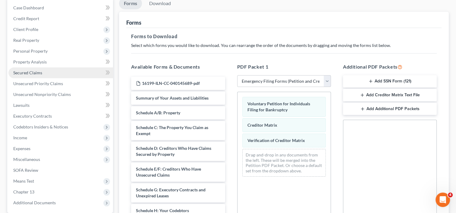
click at [38, 75] on span "Secured Claims" at bounding box center [27, 72] width 29 height 5
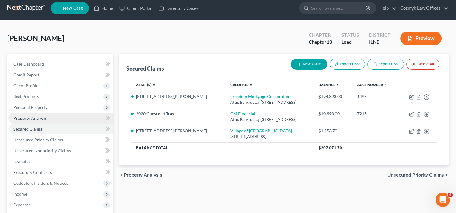
scroll to position [30, 0]
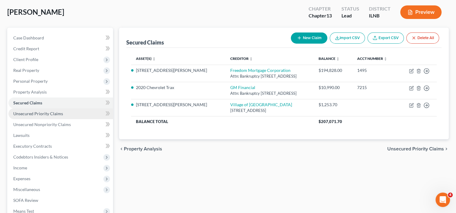
click at [51, 117] on link "Unsecured Priority Claims" at bounding box center [60, 113] width 105 height 11
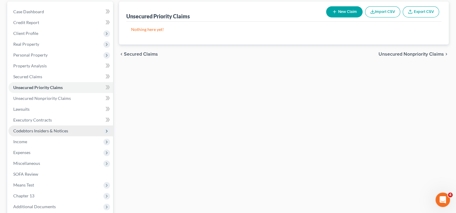
scroll to position [60, 0]
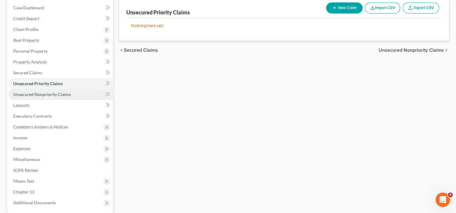
click at [50, 96] on span "Unsecured Nonpriority Claims" at bounding box center [42, 94] width 58 height 5
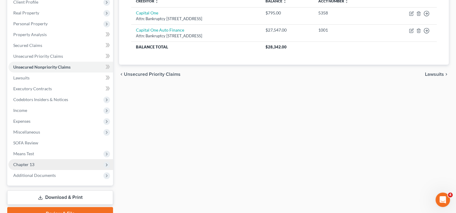
scroll to position [117, 0]
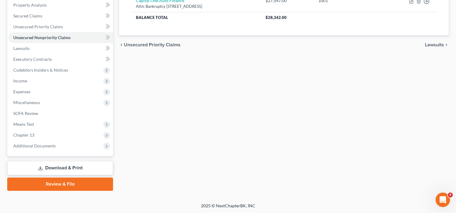
click at [60, 169] on link "Download & Print" at bounding box center [60, 168] width 106 height 14
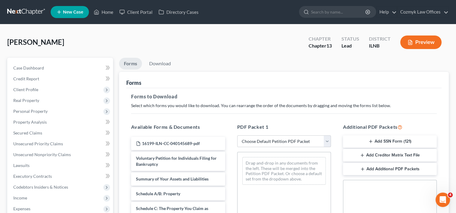
click at [397, 142] on button "Add SSN Form (121)" at bounding box center [390, 142] width 94 height 13
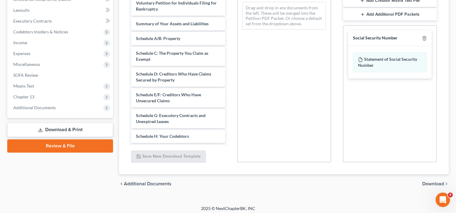
scroll to position [158, 0]
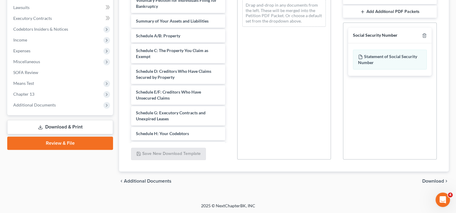
click at [438, 181] on span "Download" at bounding box center [433, 181] width 22 height 5
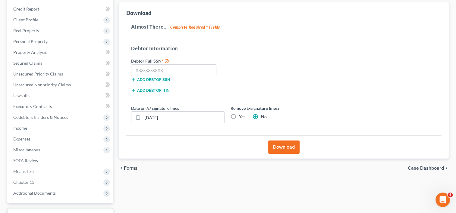
scroll to position [57, 0]
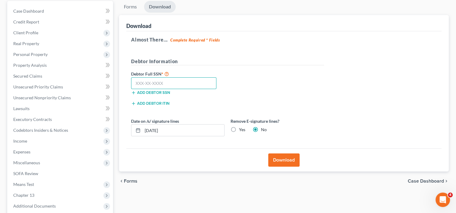
click at [189, 82] on input "text" at bounding box center [173, 83] width 85 height 12
type input "322-66-7675"
click at [276, 159] on button "Download" at bounding box center [283, 160] width 31 height 13
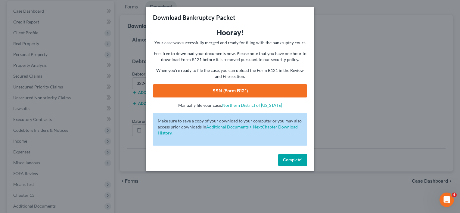
click at [234, 93] on link "SSN (Form B121)" at bounding box center [230, 90] width 154 height 13
click at [299, 160] on span "Complete!" at bounding box center [292, 160] width 19 height 5
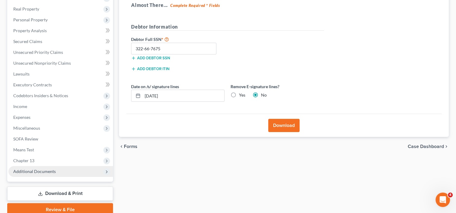
scroll to position [117, 0]
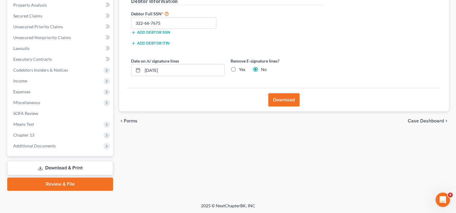
click at [50, 163] on link "Download & Print" at bounding box center [60, 168] width 106 height 14
click at [64, 169] on link "Download & Print" at bounding box center [60, 168] width 106 height 14
click at [40, 120] on span "Means Test" at bounding box center [60, 124] width 105 height 11
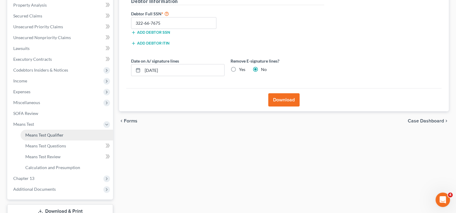
click at [45, 133] on span "Means Test Qualifier" at bounding box center [44, 135] width 38 height 5
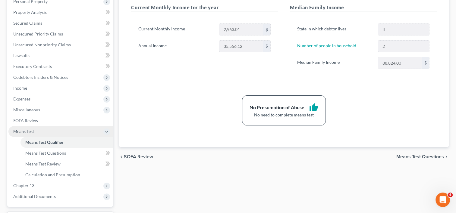
scroll to position [121, 0]
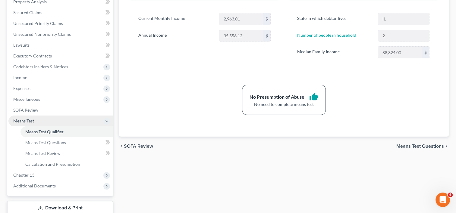
click at [36, 120] on span "Means Test" at bounding box center [60, 121] width 105 height 11
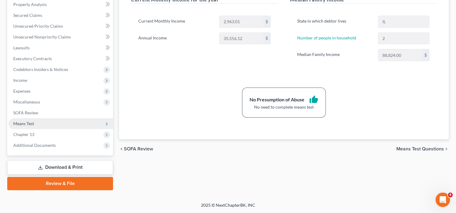
scroll to position [117, 0]
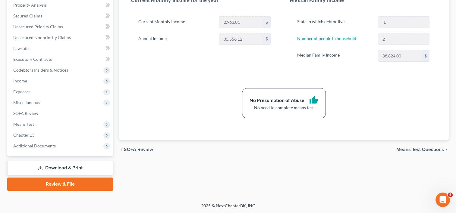
click at [63, 167] on link "Download & Print" at bounding box center [60, 168] width 106 height 14
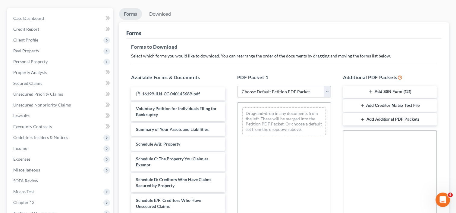
scroll to position [60, 0]
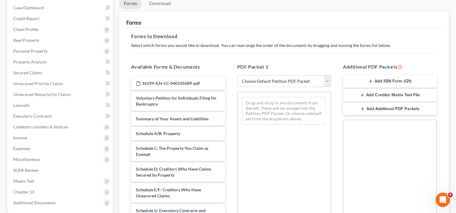
click at [330, 81] on select "Choose Default Petition PDF Packet Complete Bankruptcy Petition (all forms and …" at bounding box center [284, 81] width 94 height 12
select select "1"
click at [239, 75] on select "Choose Default Petition PDF Packet Complete Bankruptcy Petition (all forms and …" at bounding box center [284, 81] width 94 height 12
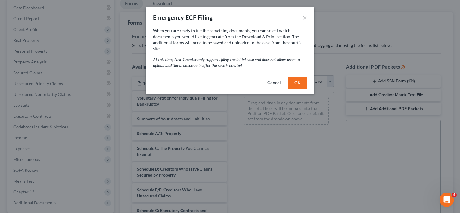
click at [303, 80] on button "OK" at bounding box center [297, 83] width 19 height 12
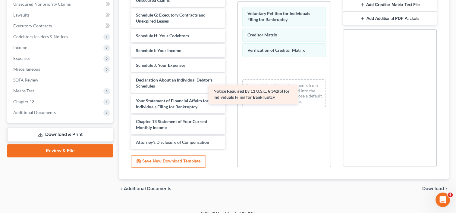
scroll to position [84, 0]
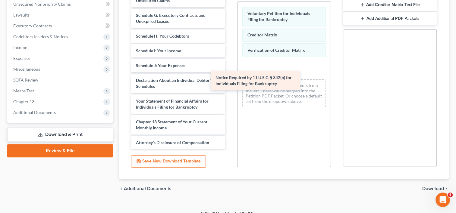
drag, startPoint x: 187, startPoint y: 121, endPoint x: 273, endPoint y: 68, distance: 101.3
click at [230, 68] on div "Notice Required by 11 U.S.C. § 342(b) for Individuals Filing for Bankruptcy 161…" at bounding box center [177, 25] width 103 height 247
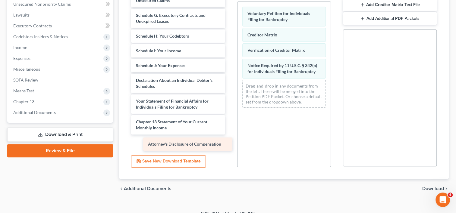
scroll to position [70, 0]
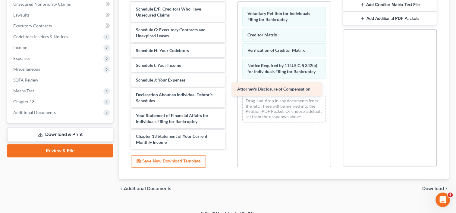
drag, startPoint x: 183, startPoint y: 143, endPoint x: 285, endPoint y: 90, distance: 114.7
click at [230, 90] on div "Attorney's Disclosure of Compensation 16199-ILN-CC-040145689-pdf Summary of You…" at bounding box center [177, 33] width 103 height 233
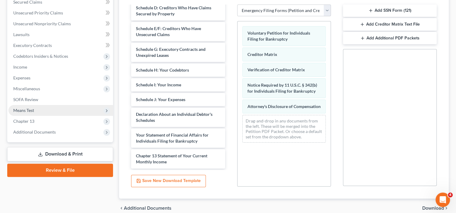
scroll to position [121, 0]
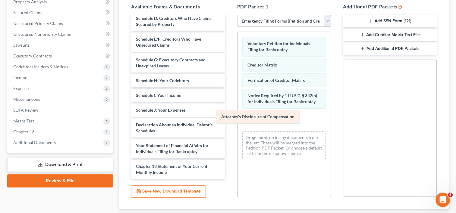
drag, startPoint x: 267, startPoint y: 118, endPoint x: 205, endPoint y: 119, distance: 62.1
click at [237, 119] on div "Attorney's Disclosure of Compensation Voluntary Petition for Individuals Filing…" at bounding box center [283, 98] width 93 height 132
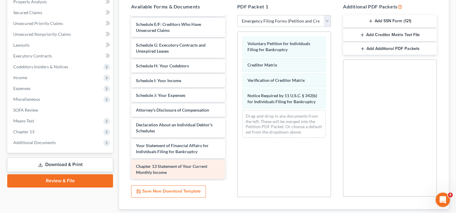
scroll to position [84, 0]
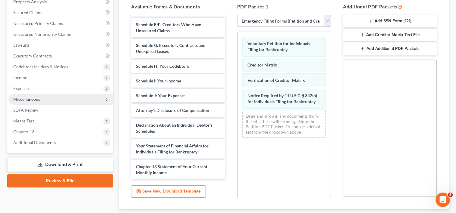
click at [31, 102] on span "Miscellaneous" at bounding box center [60, 99] width 105 height 11
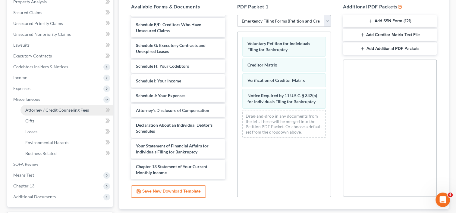
click at [48, 111] on span "Attorney / Credit Counseling Fees" at bounding box center [57, 110] width 64 height 5
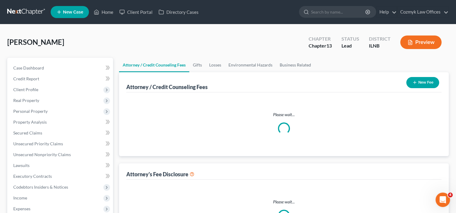
select select "0"
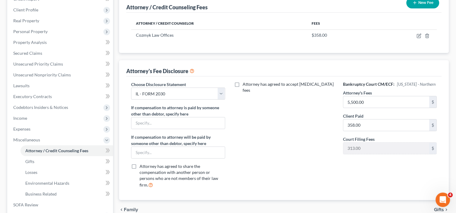
scroll to position [90, 0]
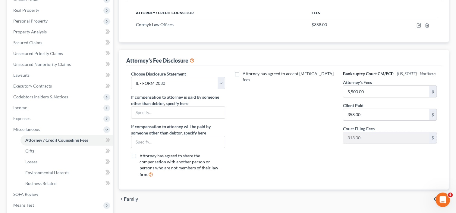
click at [311, 123] on div "Attorney has agreed to accept [MEDICAL_DATA] fees" at bounding box center [284, 127] width 106 height 112
click at [364, 113] on input "358.00" at bounding box center [386, 114] width 86 height 11
type input "337"
click at [287, 111] on div "Attorney has agreed to accept [MEDICAL_DATA] fees" at bounding box center [284, 127] width 106 height 112
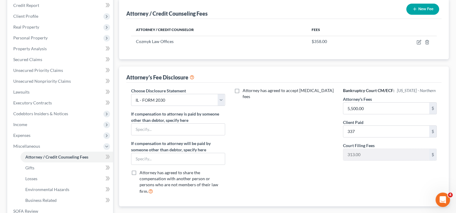
scroll to position [60, 0]
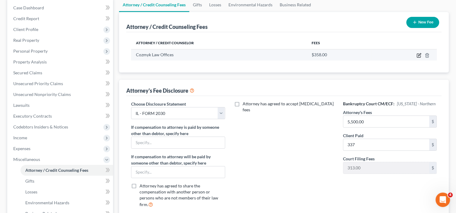
click at [418, 56] on icon "button" at bounding box center [418, 55] width 5 height 5
select select "36"
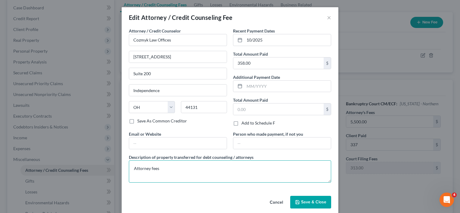
click at [175, 166] on textarea "Attorney fees" at bounding box center [230, 172] width 203 height 22
click at [271, 59] on input "358.00" at bounding box center [279, 63] width 90 height 11
type input "337"
click at [184, 170] on textarea "Attorney fees" at bounding box center [230, 172] width 203 height 22
type textarea "Attorney fees - $337"
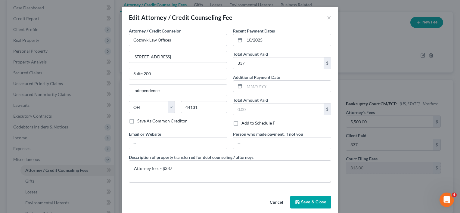
click at [305, 201] on span "Save & Close" at bounding box center [313, 202] width 25 height 5
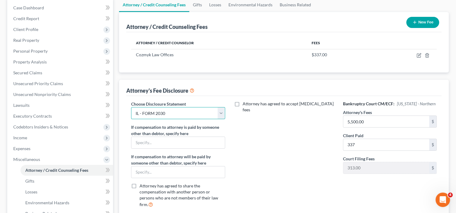
click at [221, 112] on select "Select IL - FORM 2030 Disclosure" at bounding box center [178, 113] width 94 height 12
click at [283, 133] on div "Attorney has agreed to accept [MEDICAL_DATA] fees" at bounding box center [284, 157] width 106 height 112
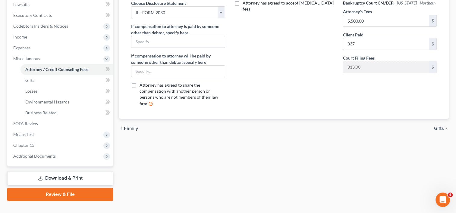
scroll to position [171, 0]
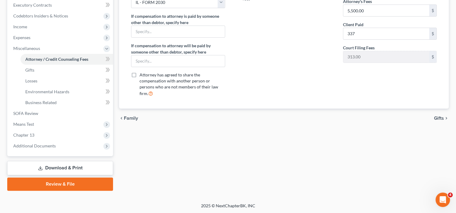
click at [70, 166] on link "Download & Print" at bounding box center [60, 168] width 106 height 14
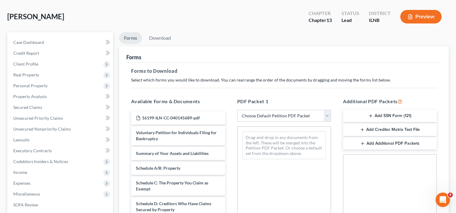
scroll to position [60, 0]
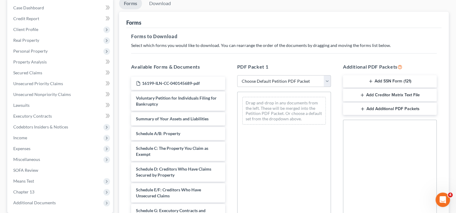
click at [325, 83] on select "Choose Default Petition PDF Packet Complete Bankruptcy Petition (all forms and …" at bounding box center [284, 81] width 94 height 12
select select "1"
click at [239, 75] on select "Choose Default Petition PDF Packet Complete Bankruptcy Petition (all forms and …" at bounding box center [284, 81] width 94 height 12
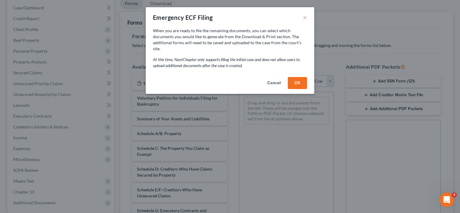
click at [300, 81] on button "OK" at bounding box center [297, 83] width 19 height 12
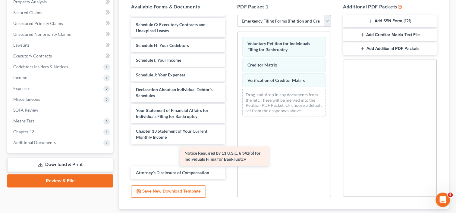
scroll to position [84, 0]
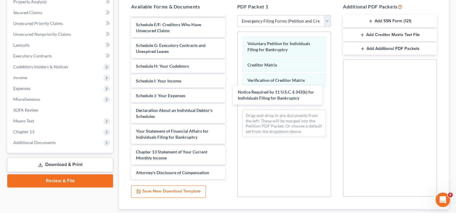
drag, startPoint x: 179, startPoint y: 153, endPoint x: 274, endPoint y: 105, distance: 106.1
click at [230, 93] on div "Notice Required by 11 U.S.C. § 342(b) for Individuals Filing for Bankruptcy 161…" at bounding box center [177, 55] width 103 height 247
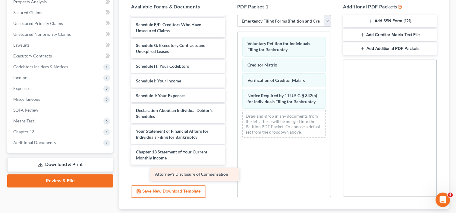
scroll to position [70, 0]
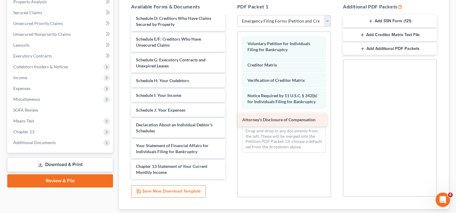
drag, startPoint x: 187, startPoint y: 171, endPoint x: 293, endPoint y: 118, distance: 118.7
click at [230, 118] on div "Attorney's Disclosure of Compensation 16199-ILN-CC-040145689-pdf Summary of You…" at bounding box center [177, 63] width 103 height 233
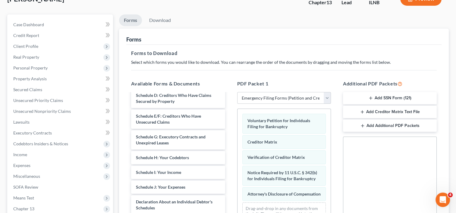
scroll to position [30, 0]
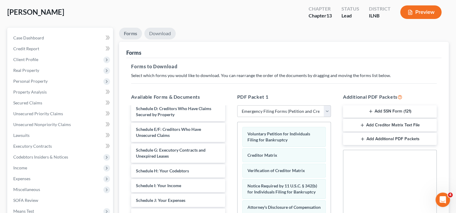
click at [165, 33] on link "Download" at bounding box center [159, 34] width 31 height 12
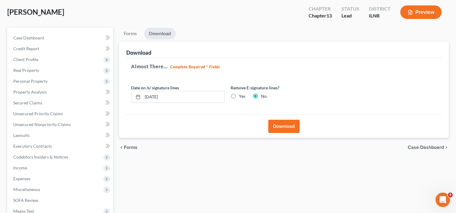
click at [284, 126] on button "Download" at bounding box center [283, 126] width 31 height 13
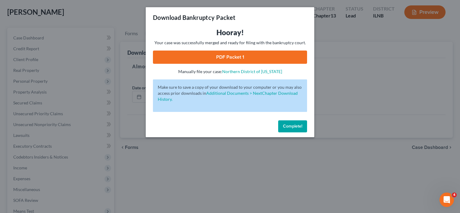
click at [206, 59] on link "PDF Packet 1" at bounding box center [230, 57] width 154 height 13
click at [287, 134] on div "Complete!" at bounding box center [230, 127] width 169 height 19
click at [290, 131] on button "Complete!" at bounding box center [292, 127] width 29 height 12
